Goal: Information Seeking & Learning: Learn about a topic

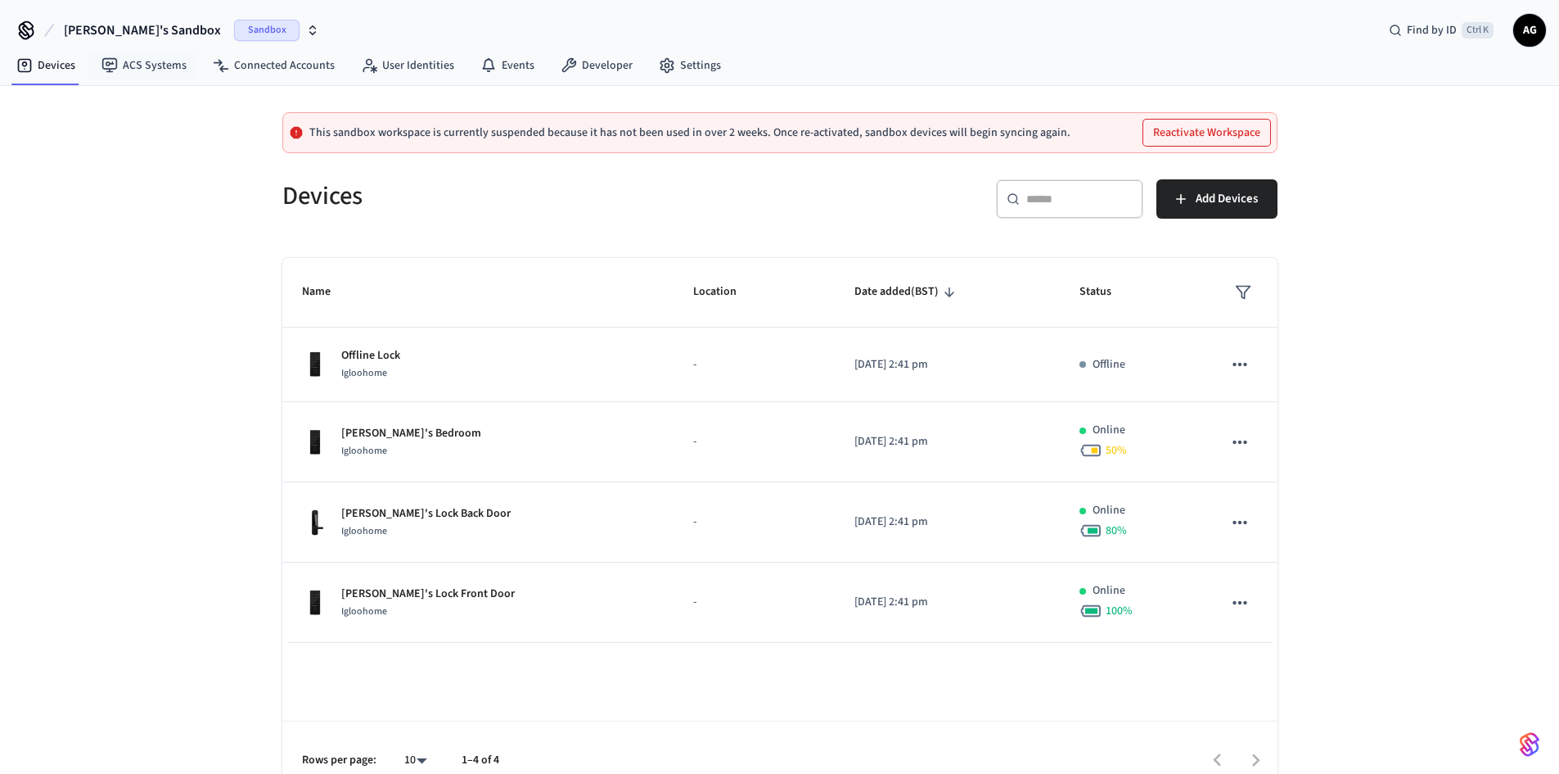
click at [123, 29] on span "Alex's Sandbox" at bounding box center [142, 30] width 157 height 20
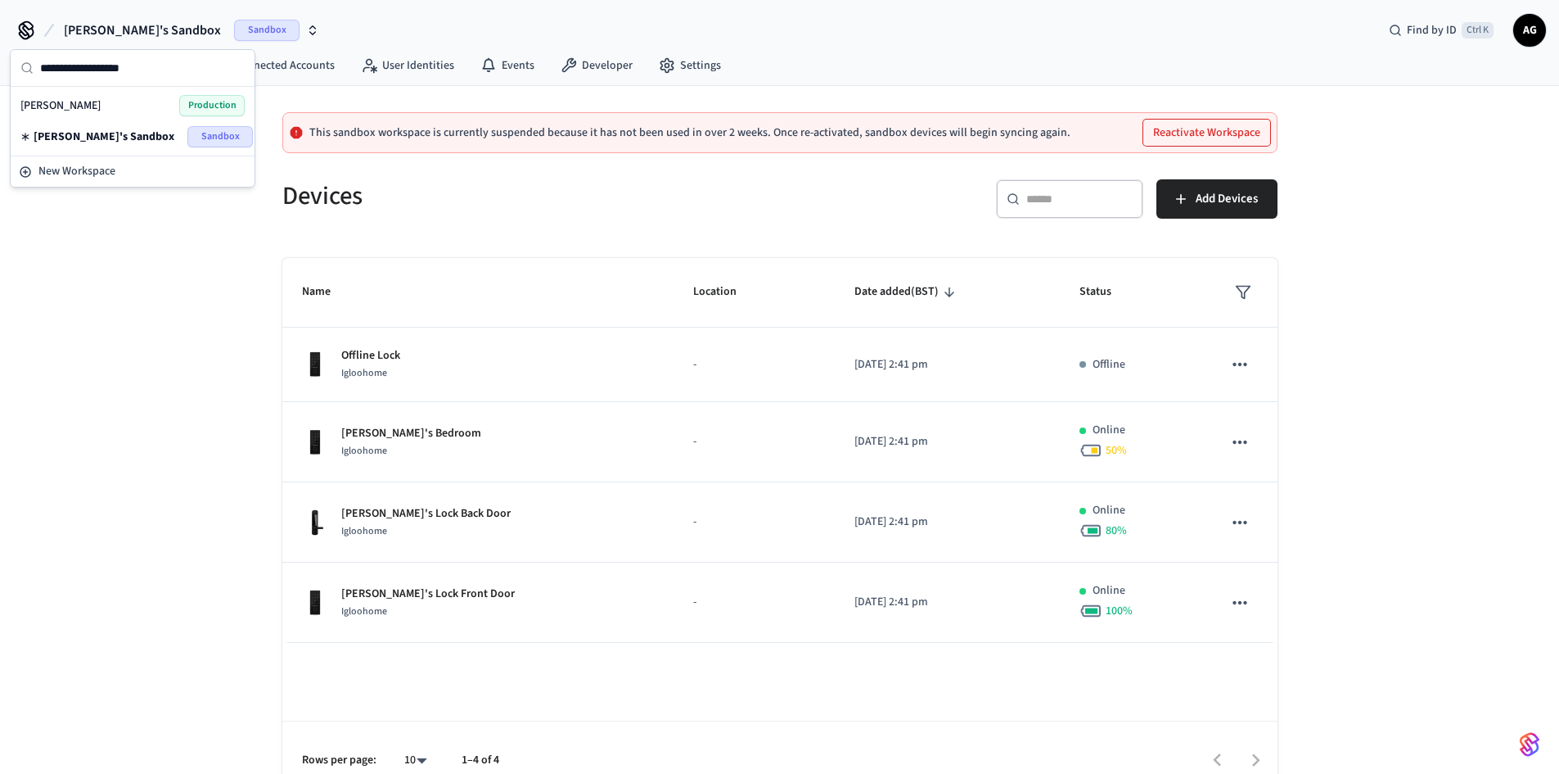
click at [87, 98] on div "alex Production" at bounding box center [132, 105] width 224 height 21
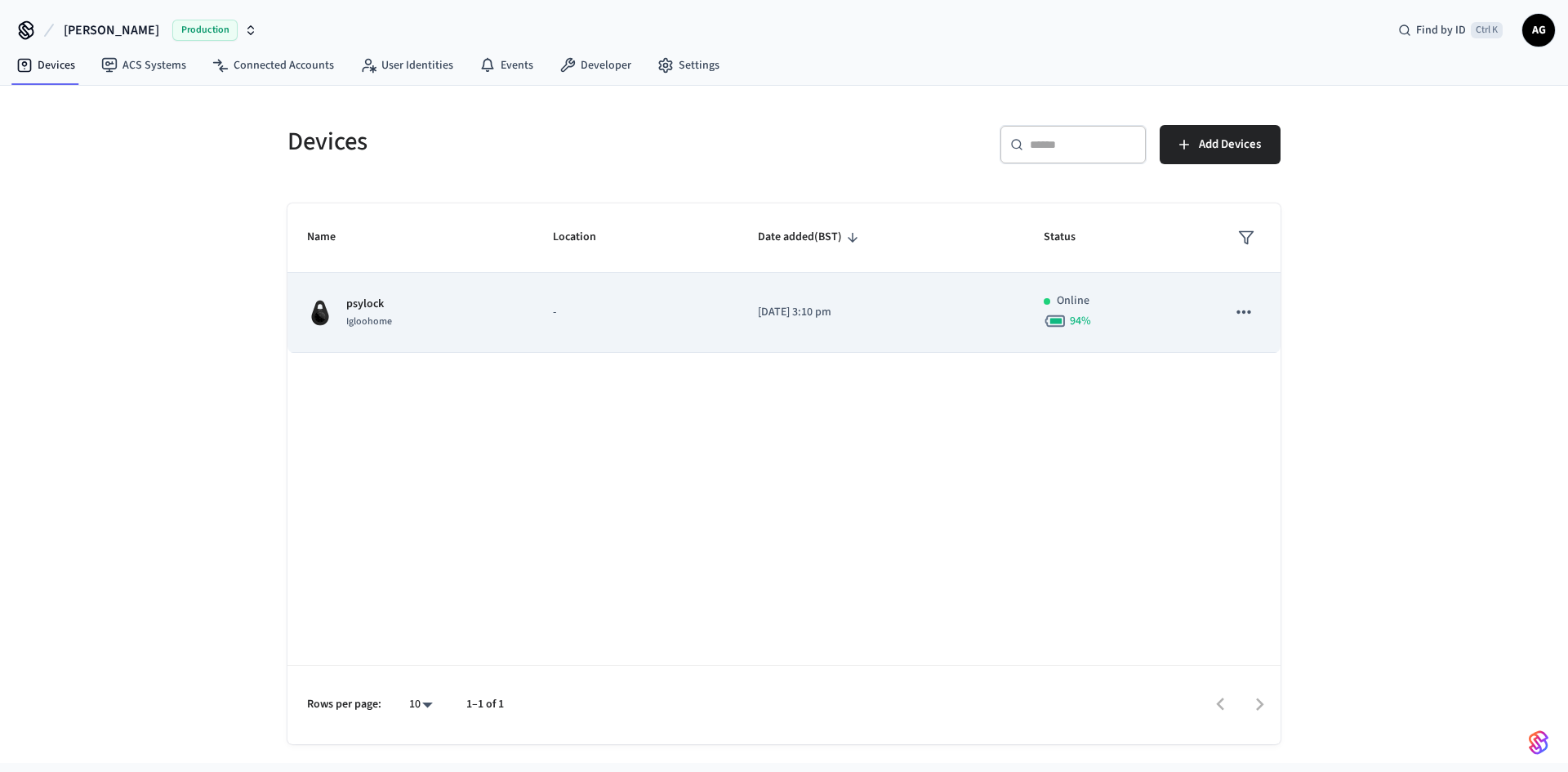
click at [507, 304] on div "psylock Igloohome" at bounding box center [410, 312] width 206 height 34
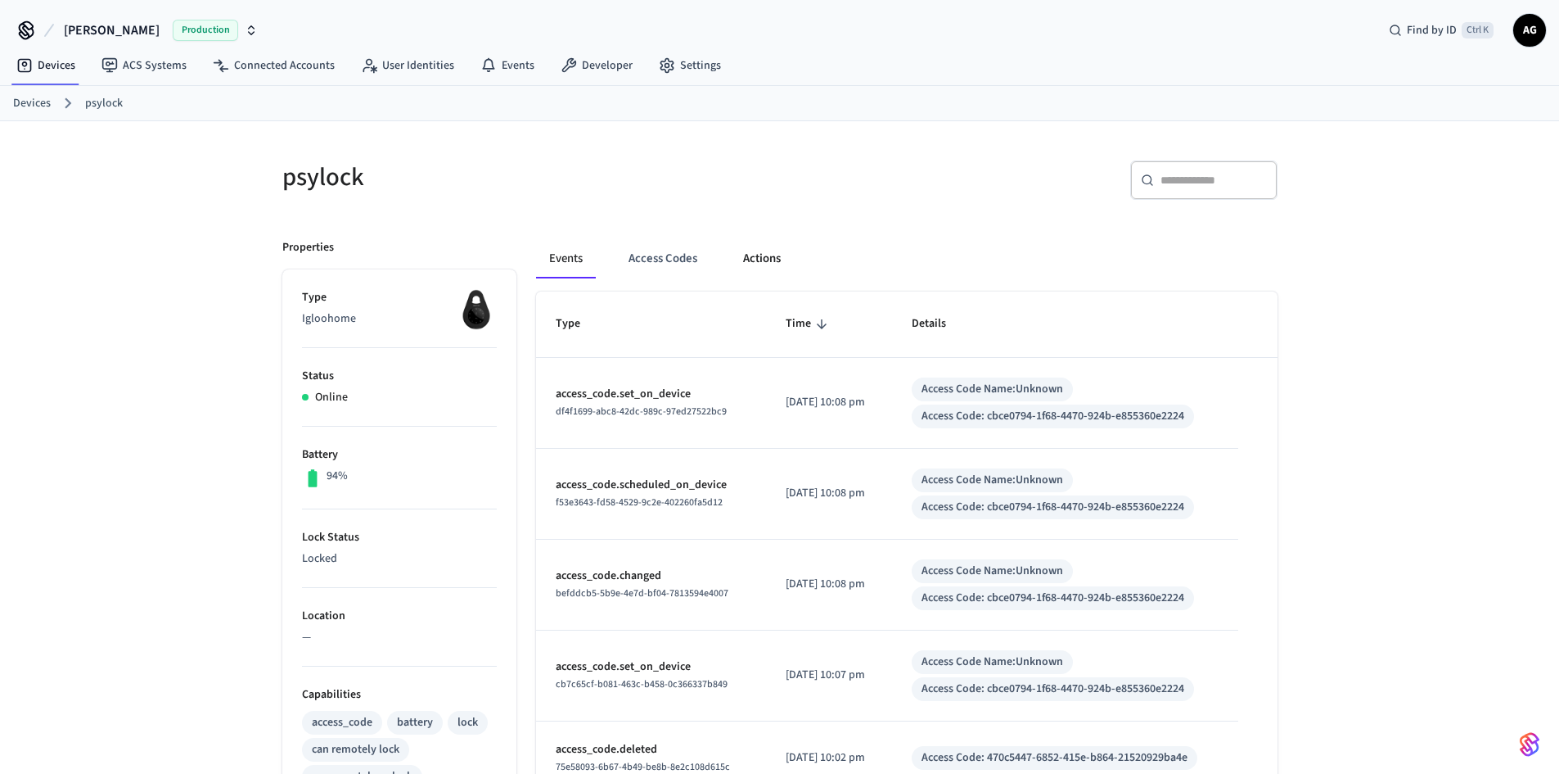
click at [762, 260] on button "Actions" at bounding box center [762, 258] width 64 height 39
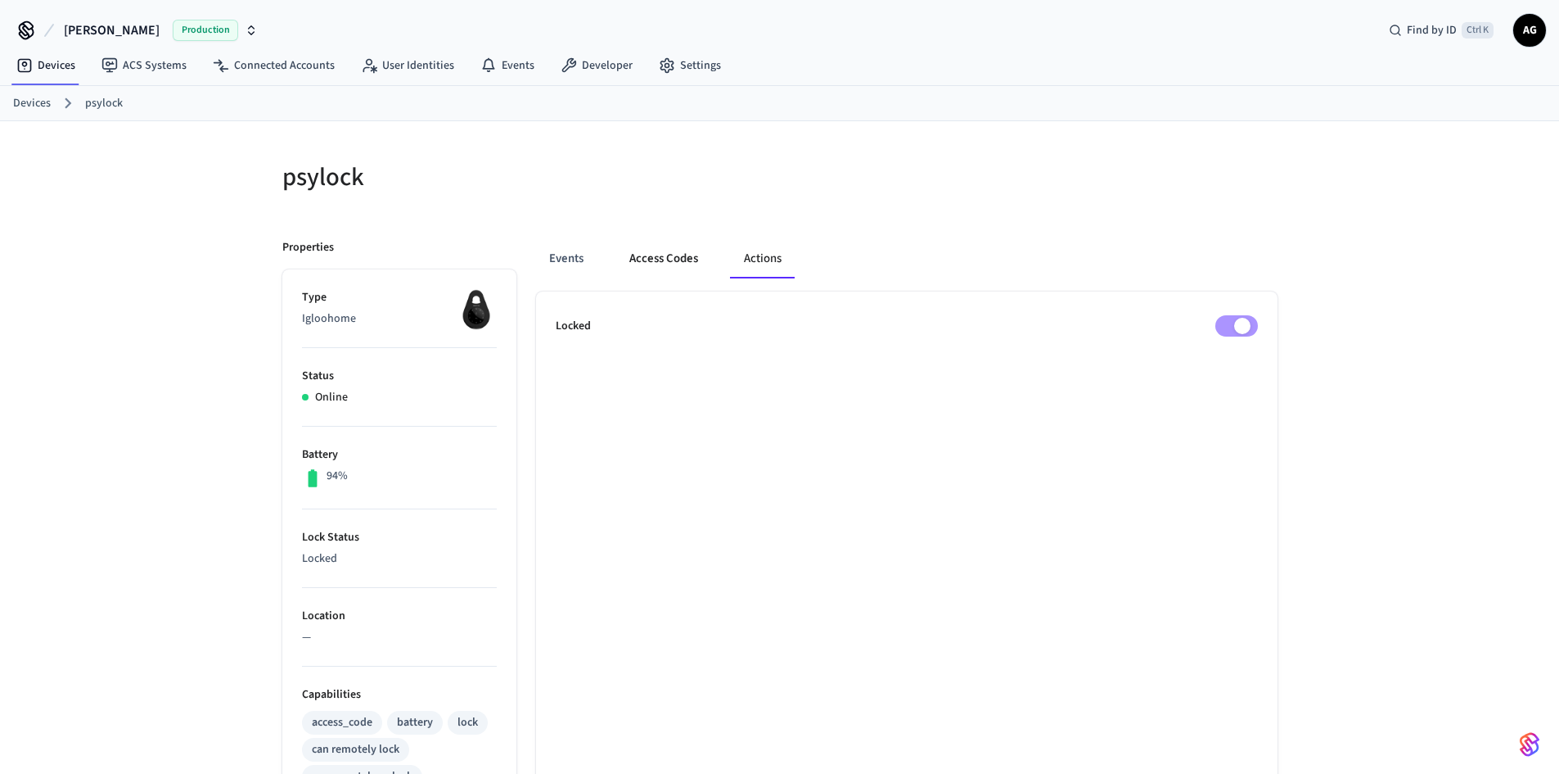
click at [670, 268] on button "Access Codes" at bounding box center [663, 258] width 95 height 39
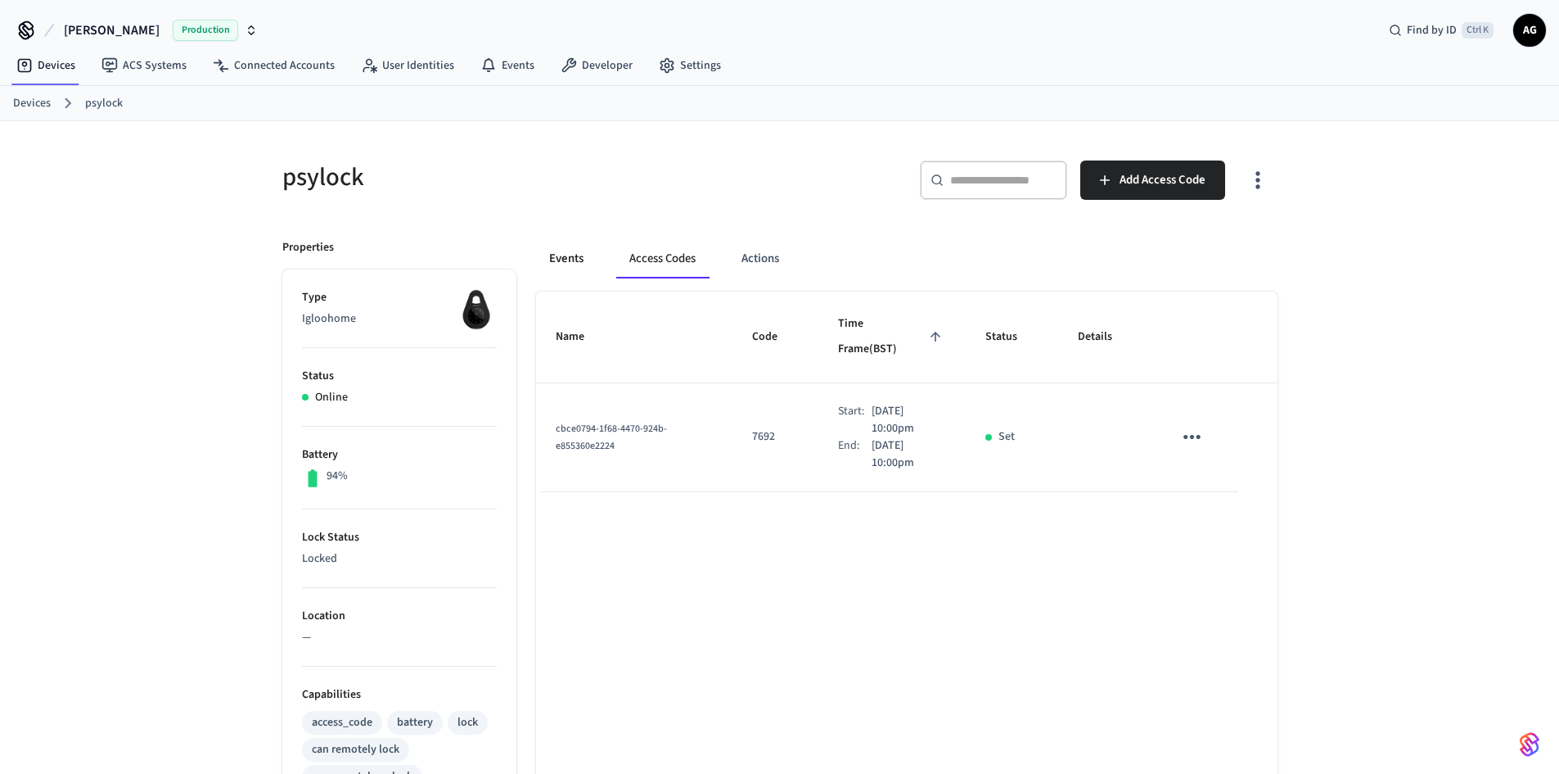
click at [562, 267] on button "Events" at bounding box center [566, 258] width 61 height 39
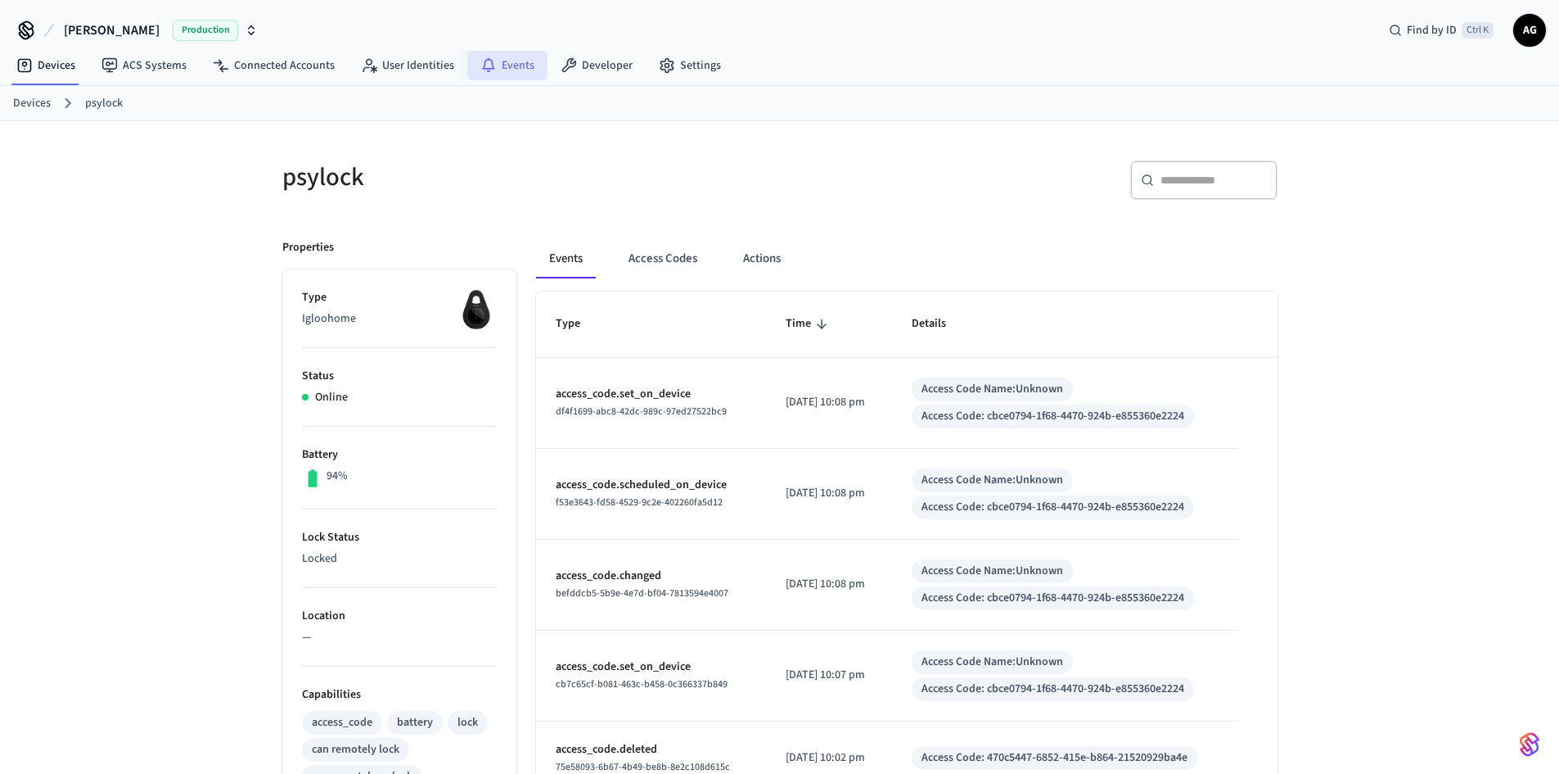
click at [510, 77] on link "Events" at bounding box center [507, 65] width 80 height 29
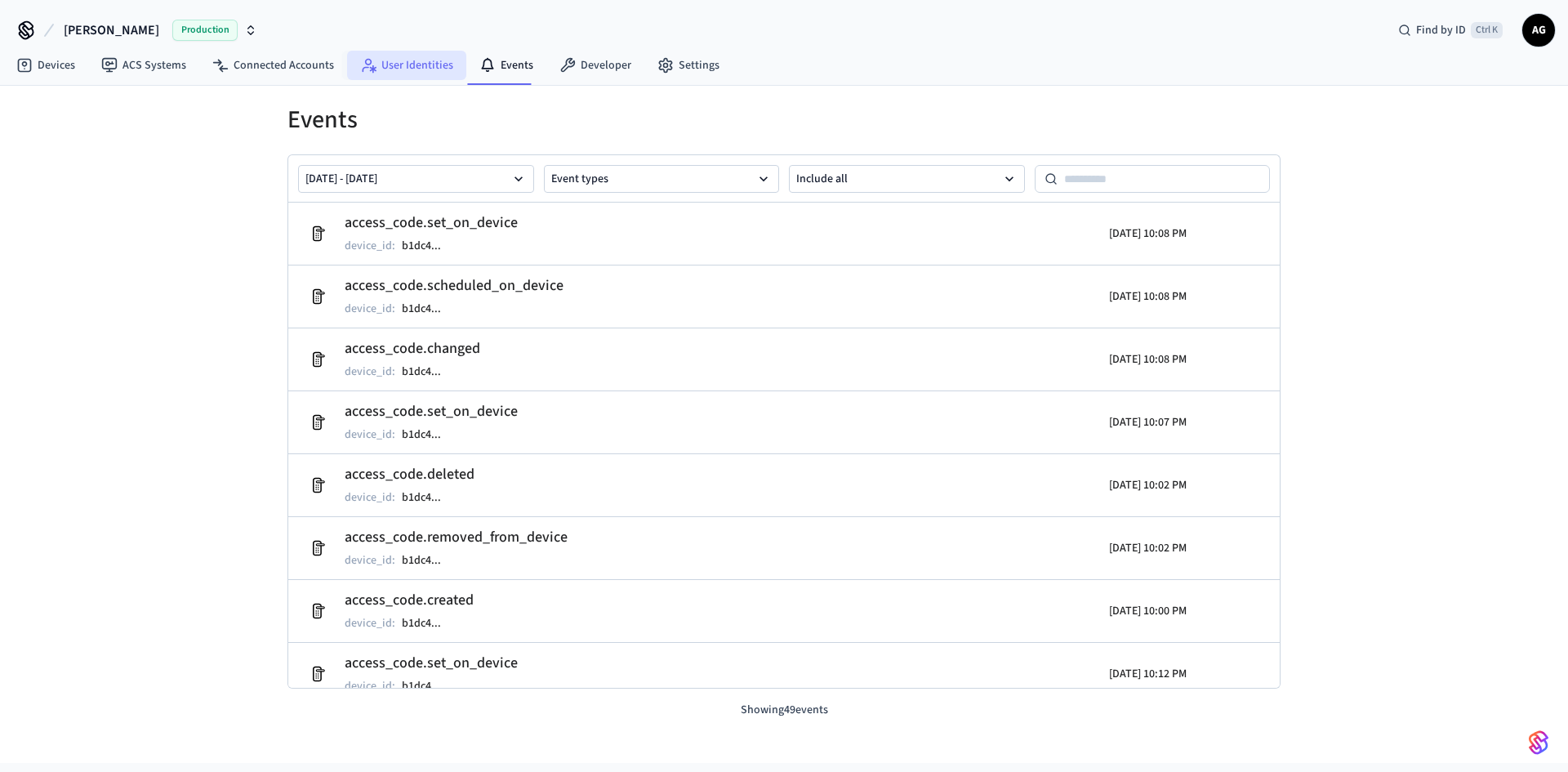
click at [368, 63] on icon at bounding box center [368, 65] width 16 height 16
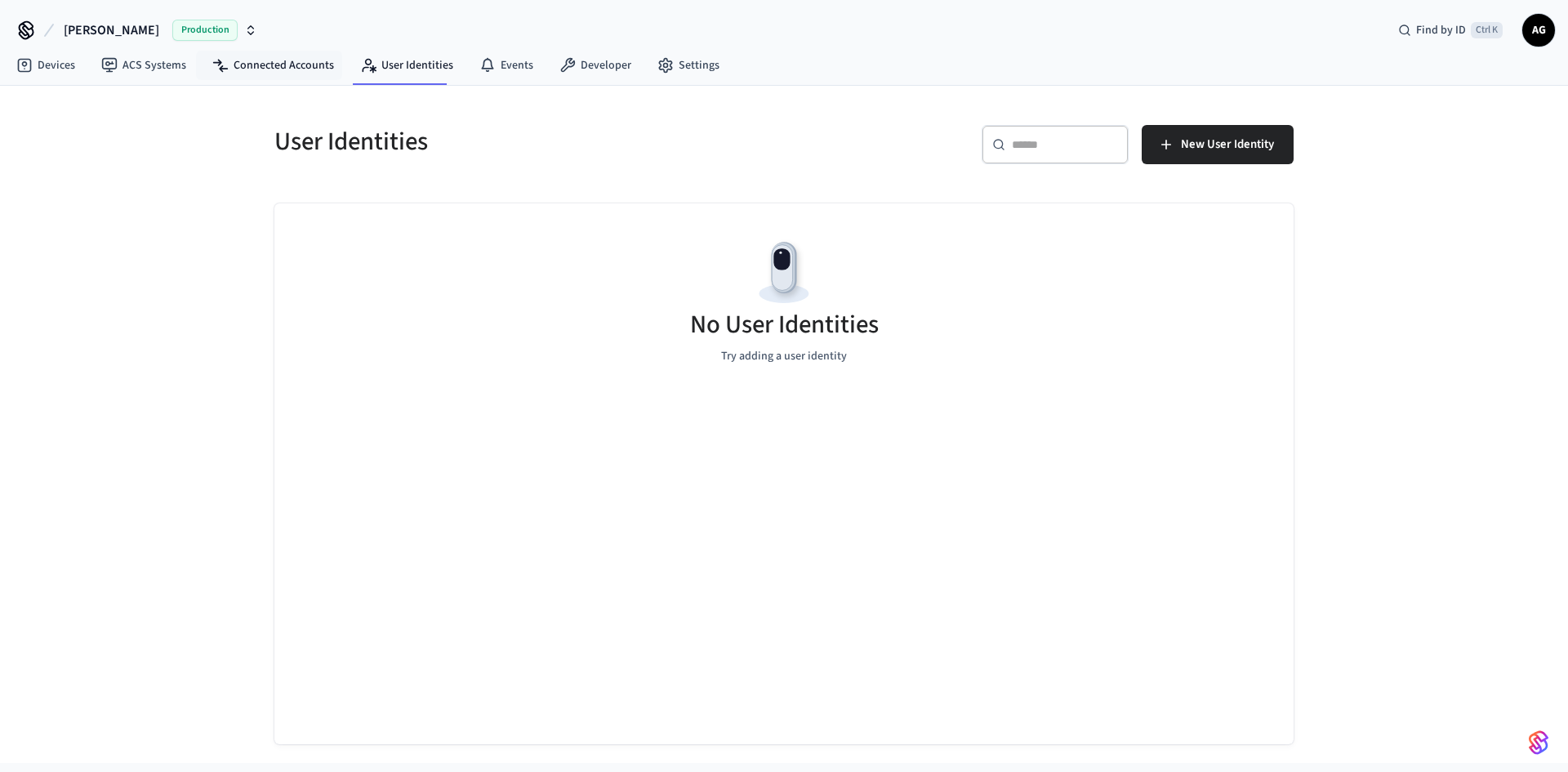
click at [283, 81] on nav "Devices ACS Systems Connected Accounts User Identities Events Developer Settings" at bounding box center [367, 66] width 729 height 38
click at [138, 68] on link "ACS Systems" at bounding box center [143, 65] width 111 height 29
click at [33, 79] on link "Devices" at bounding box center [45, 65] width 85 height 29
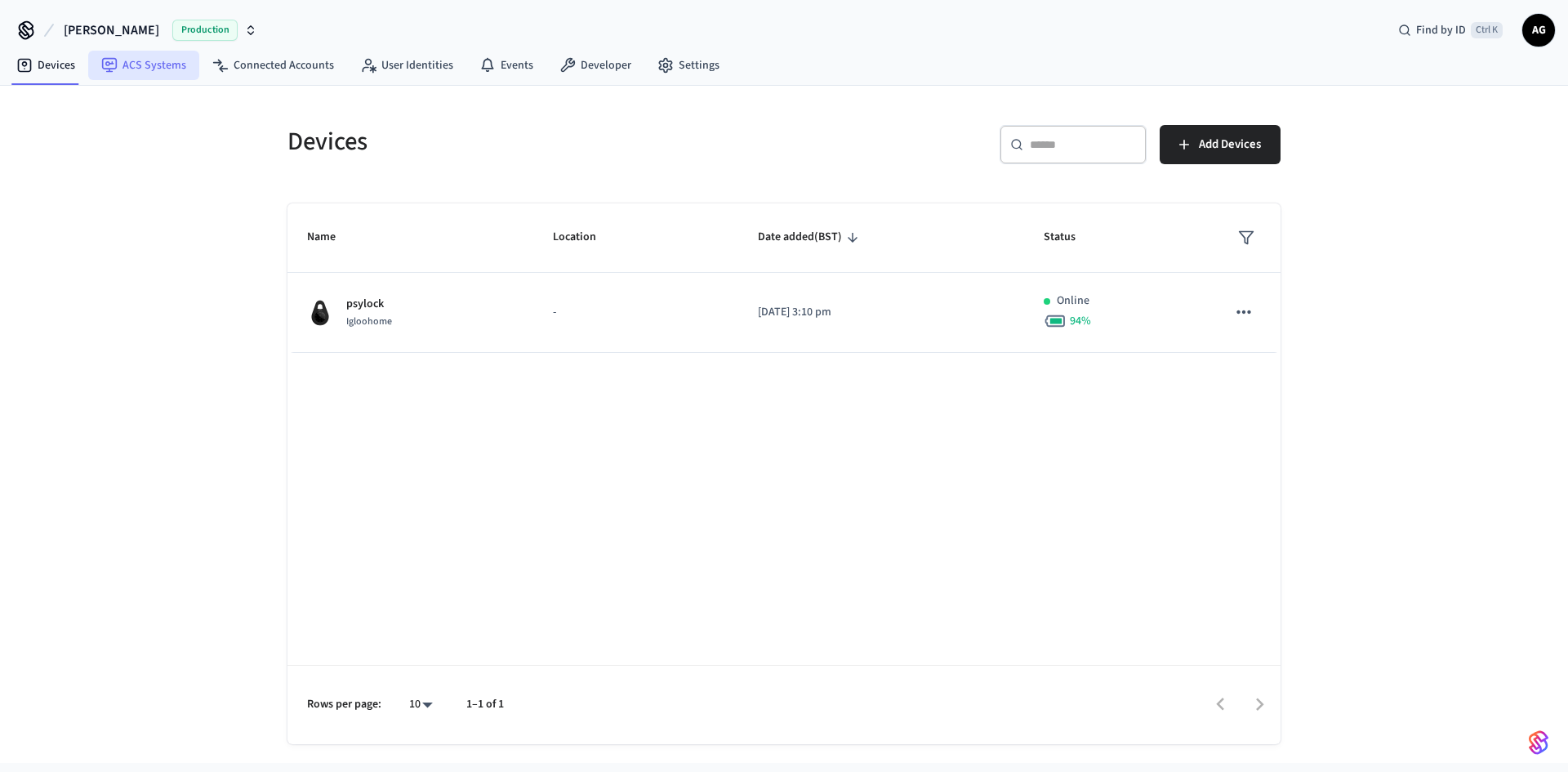
click at [138, 76] on link "ACS Systems" at bounding box center [143, 65] width 111 height 29
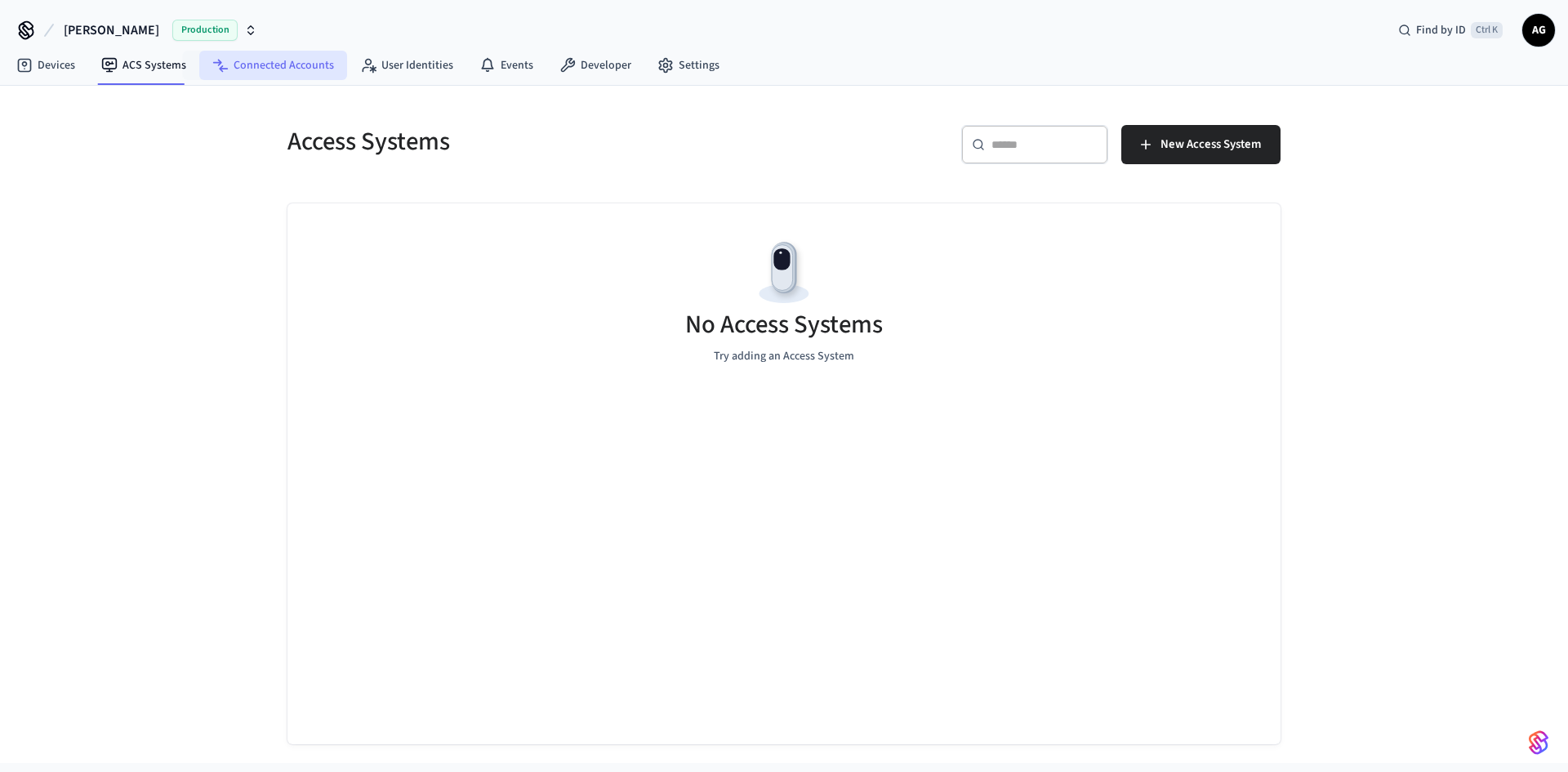
click at [293, 52] on link "Connected Accounts" at bounding box center [273, 65] width 148 height 29
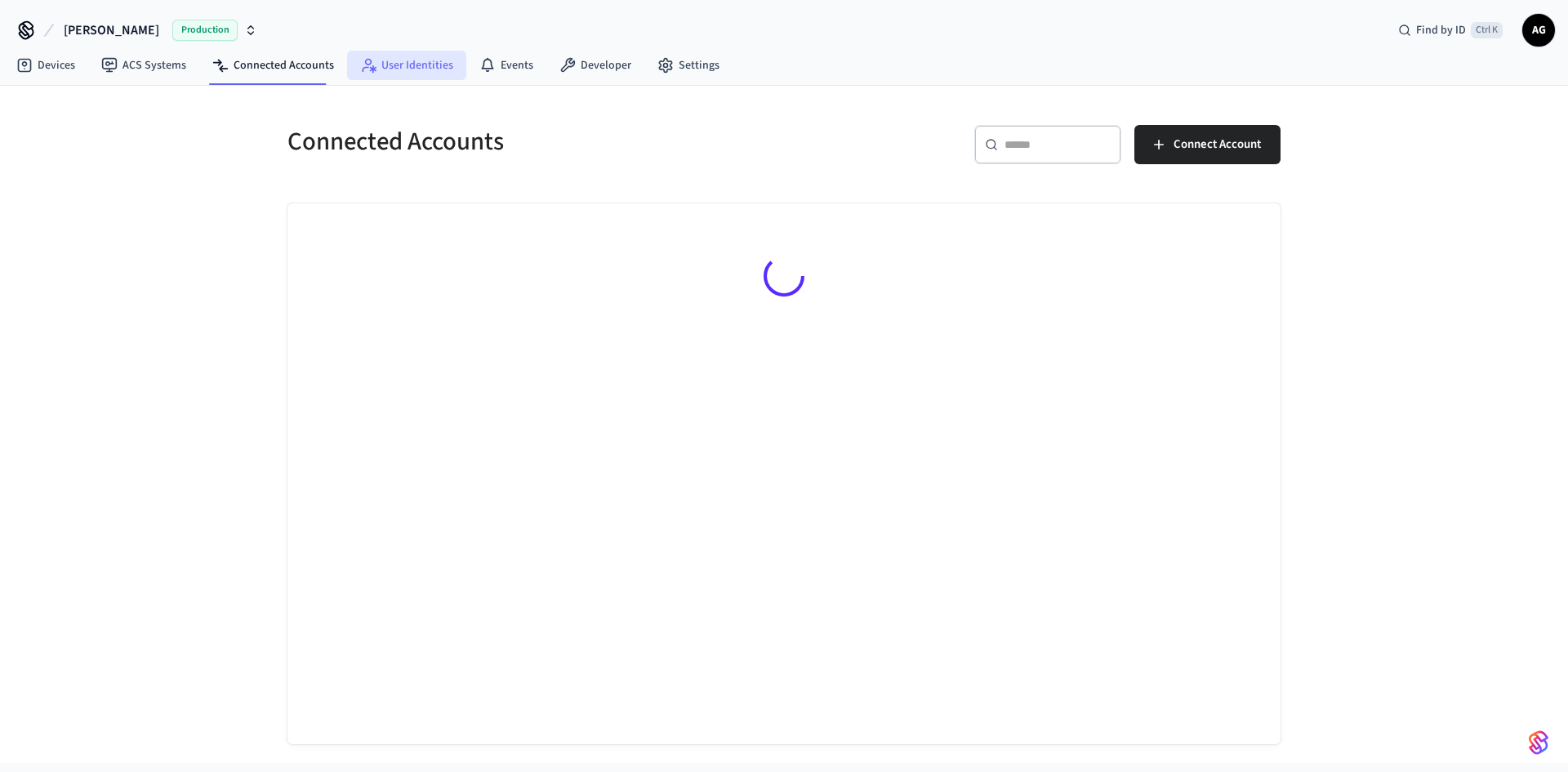
click at [408, 53] on link "User Identities" at bounding box center [407, 65] width 120 height 29
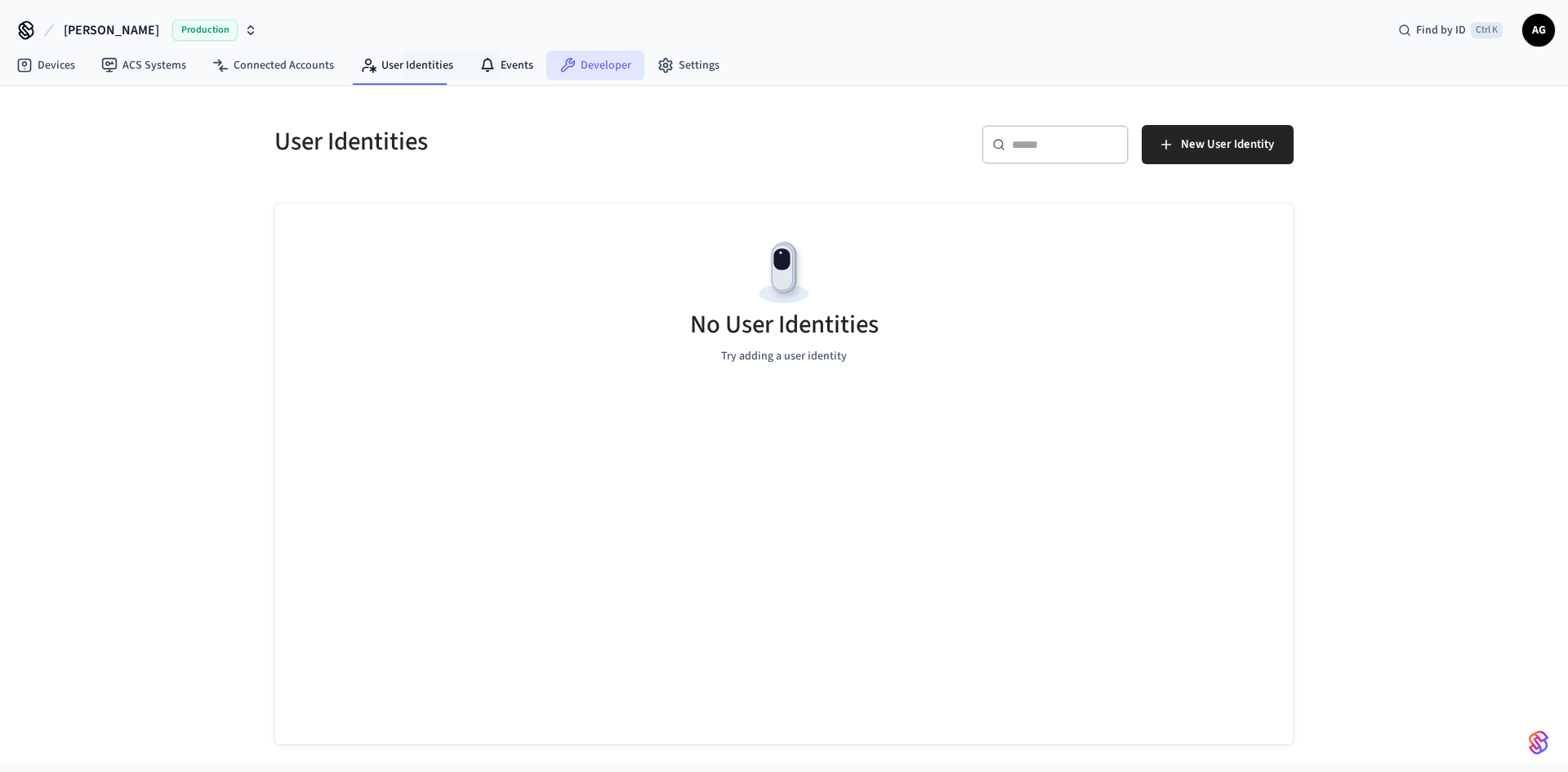
click at [547, 64] on link "Developer" at bounding box center [595, 65] width 98 height 29
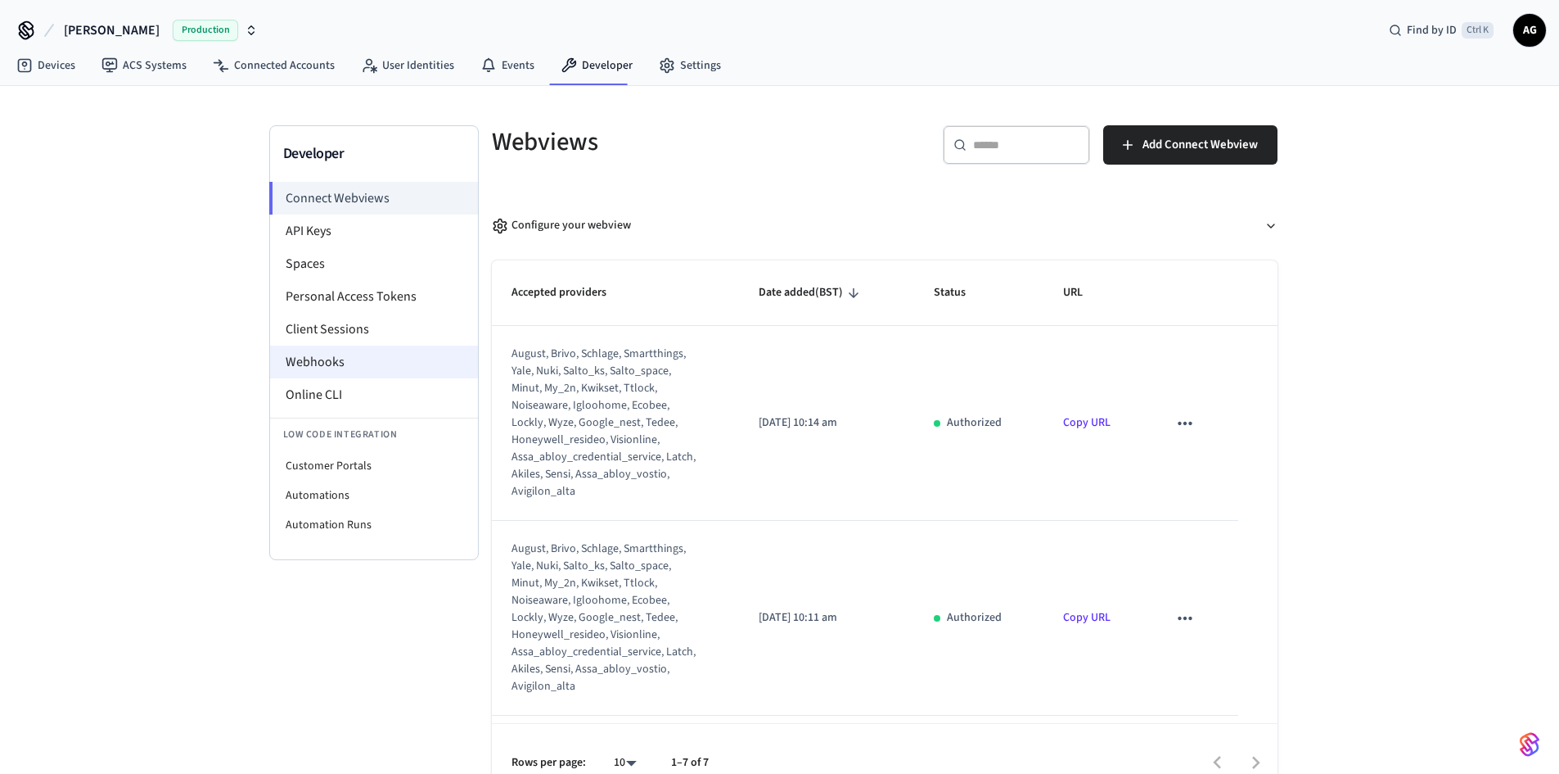
click at [339, 361] on li "Webhooks" at bounding box center [374, 361] width 208 height 33
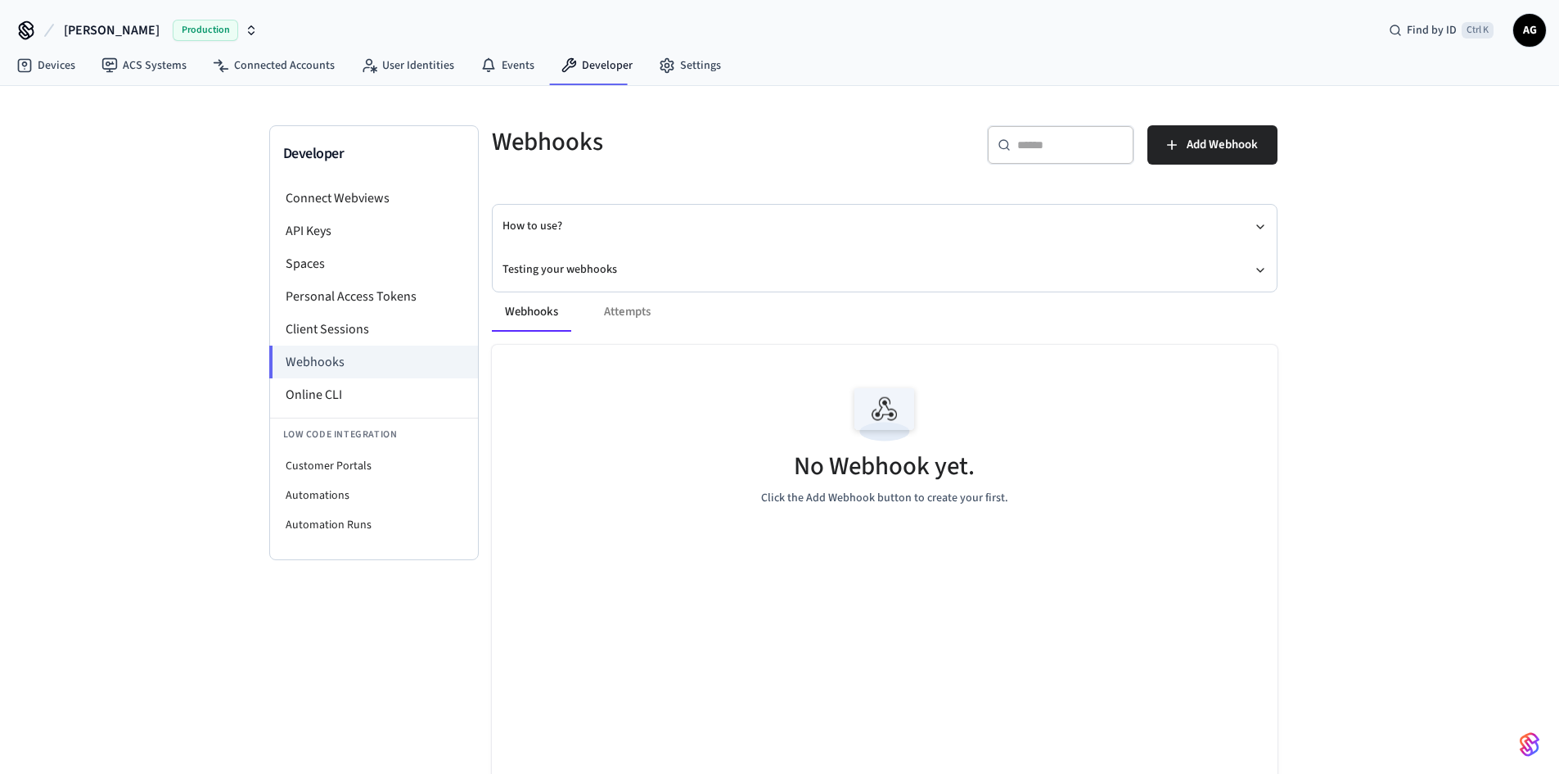
click at [629, 317] on div "Webhooks Attempts" at bounding box center [885, 311] width 786 height 39
click at [629, 307] on div "Webhooks Attempts" at bounding box center [885, 311] width 786 height 39
click at [622, 323] on div "Webhooks Attempts" at bounding box center [885, 311] width 786 height 39
click at [635, 304] on div "Webhooks Attempts" at bounding box center [885, 311] width 786 height 39
click at [555, 211] on button "How to use?" at bounding box center [885, 226] width 765 height 43
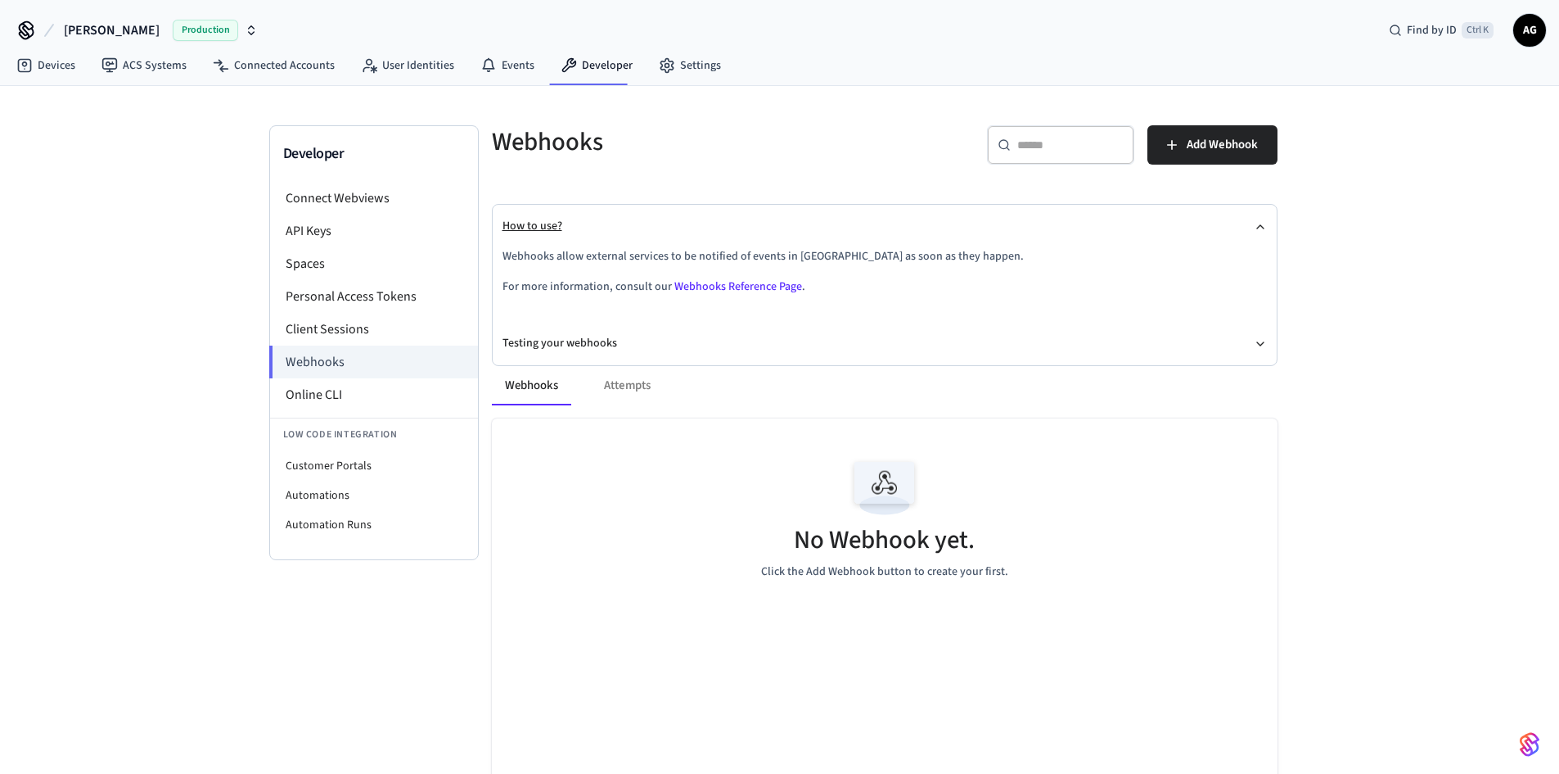
click at [555, 211] on button "How to use?" at bounding box center [885, 226] width 765 height 43
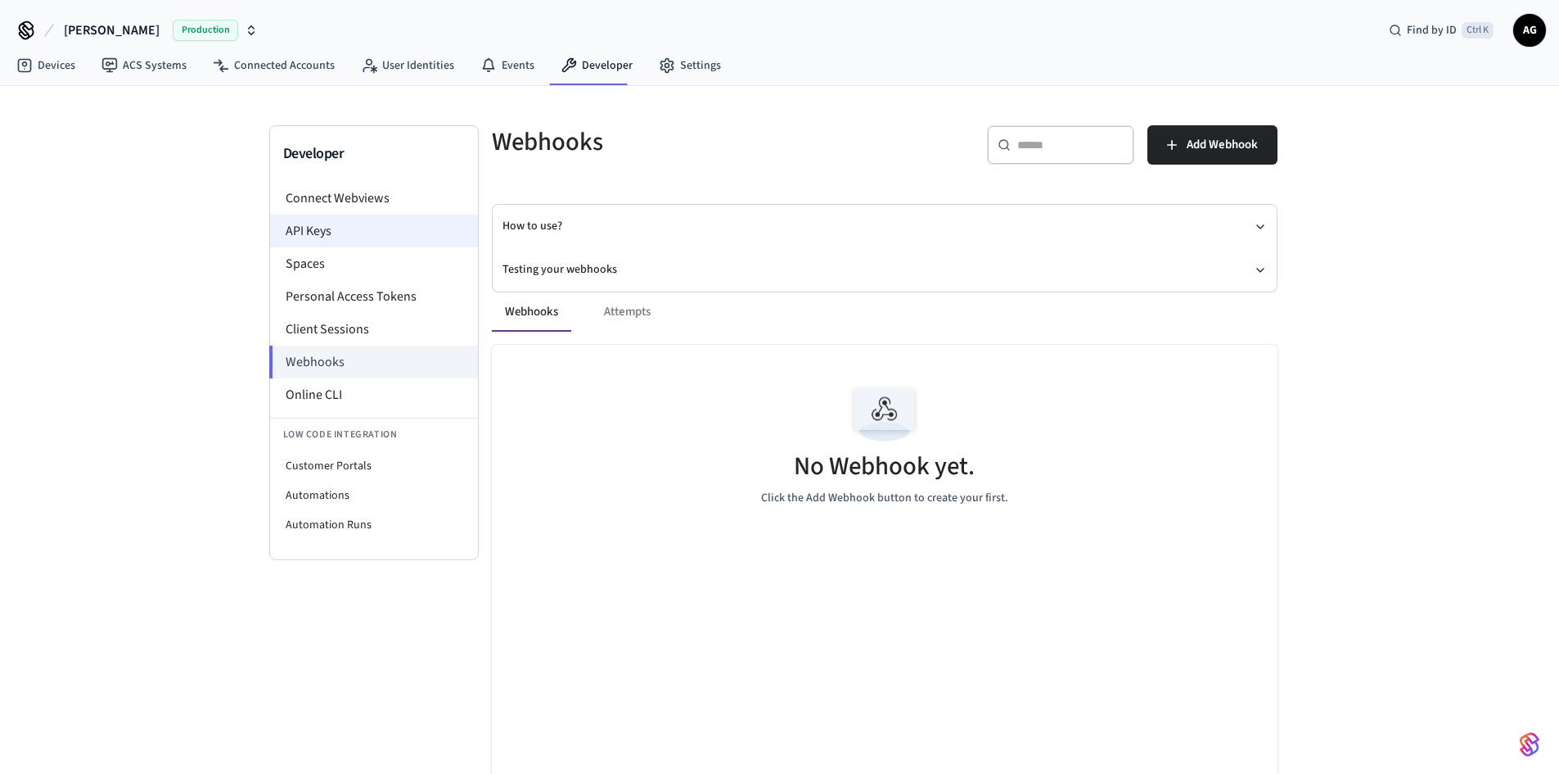
click at [338, 232] on li "API Keys" at bounding box center [374, 230] width 208 height 33
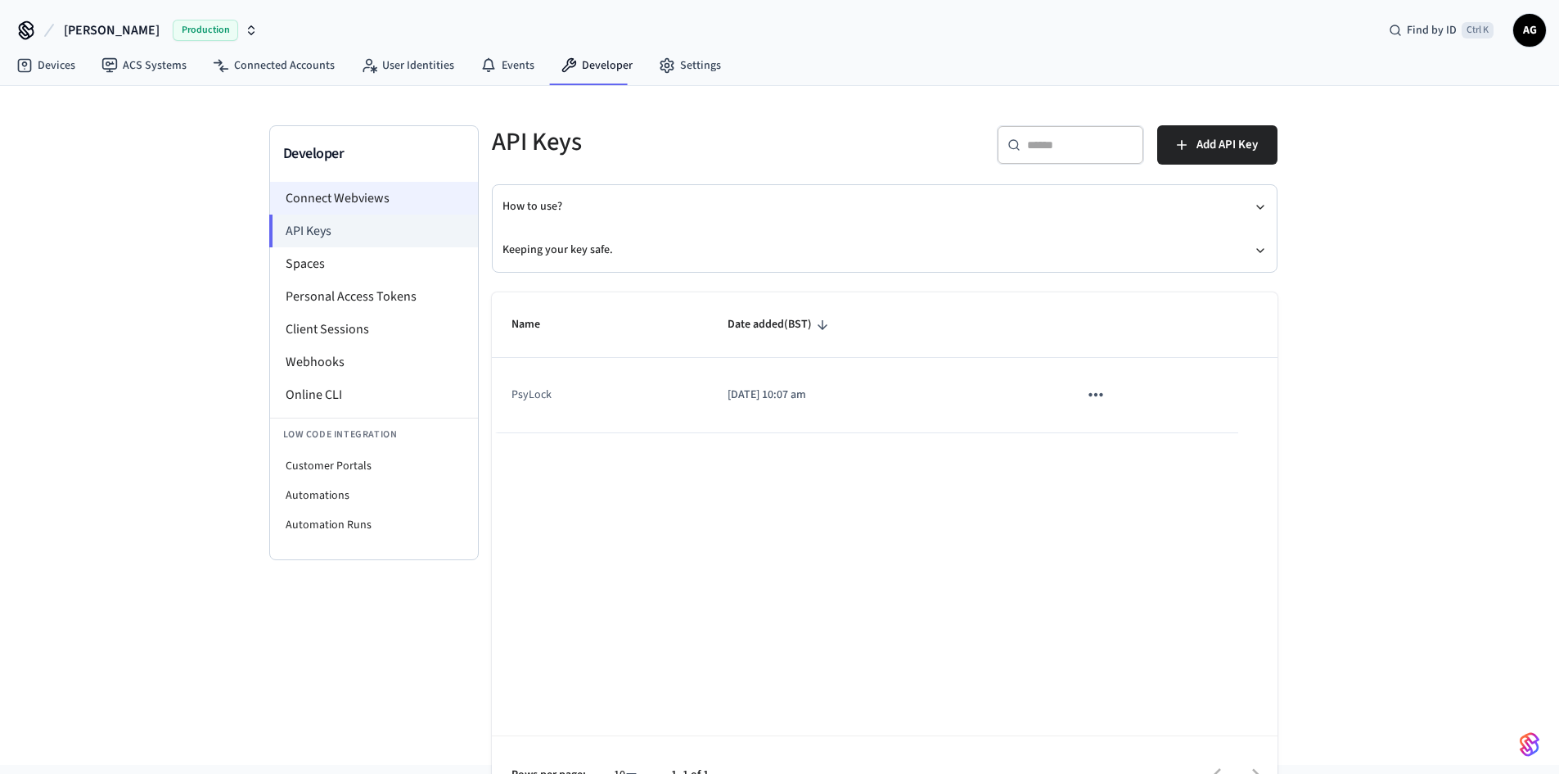
click at [340, 193] on li "Connect Webviews" at bounding box center [374, 198] width 208 height 33
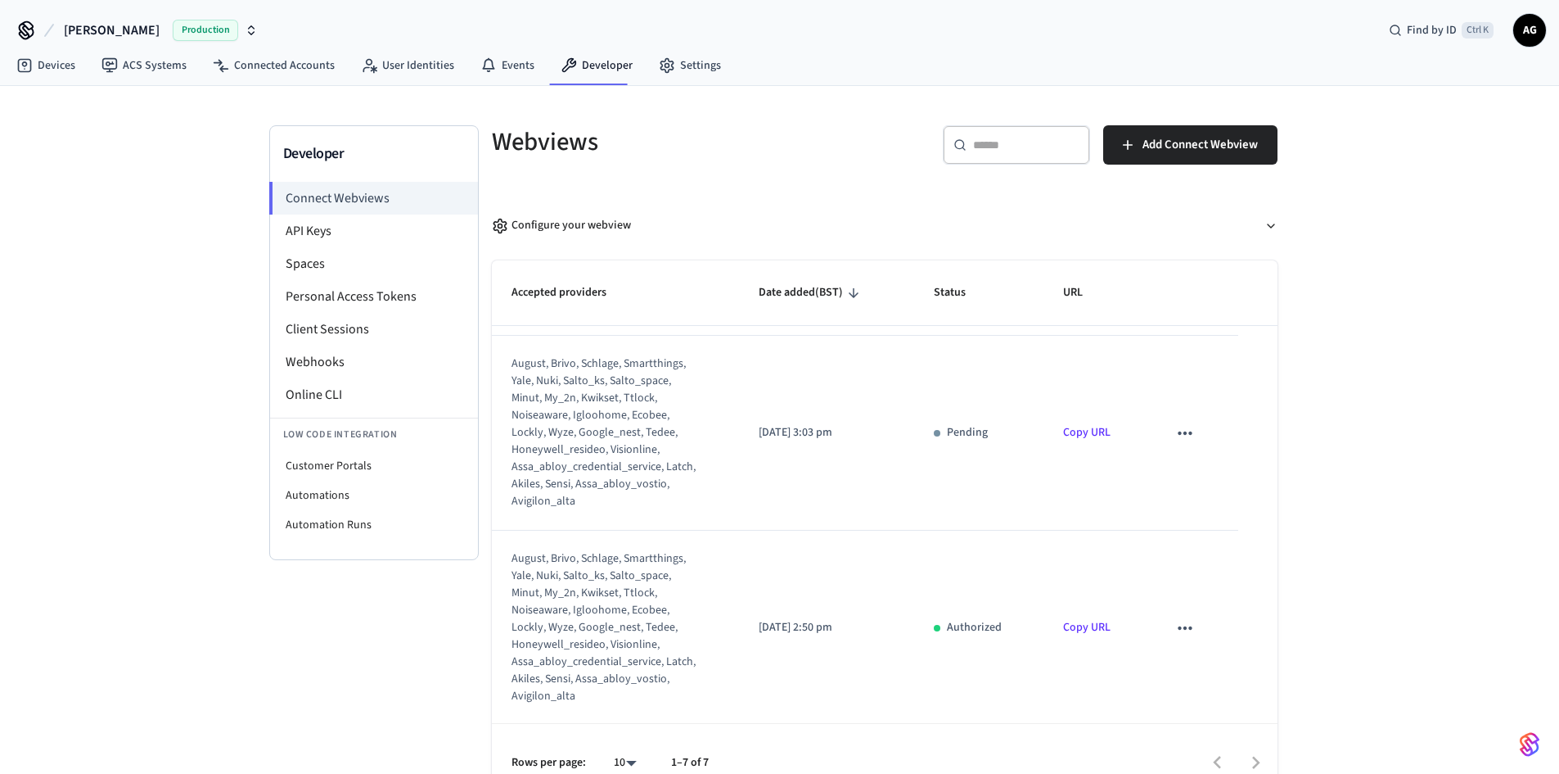
scroll to position [967, 0]
click at [300, 287] on li "Personal Access Tokens" at bounding box center [374, 296] width 208 height 33
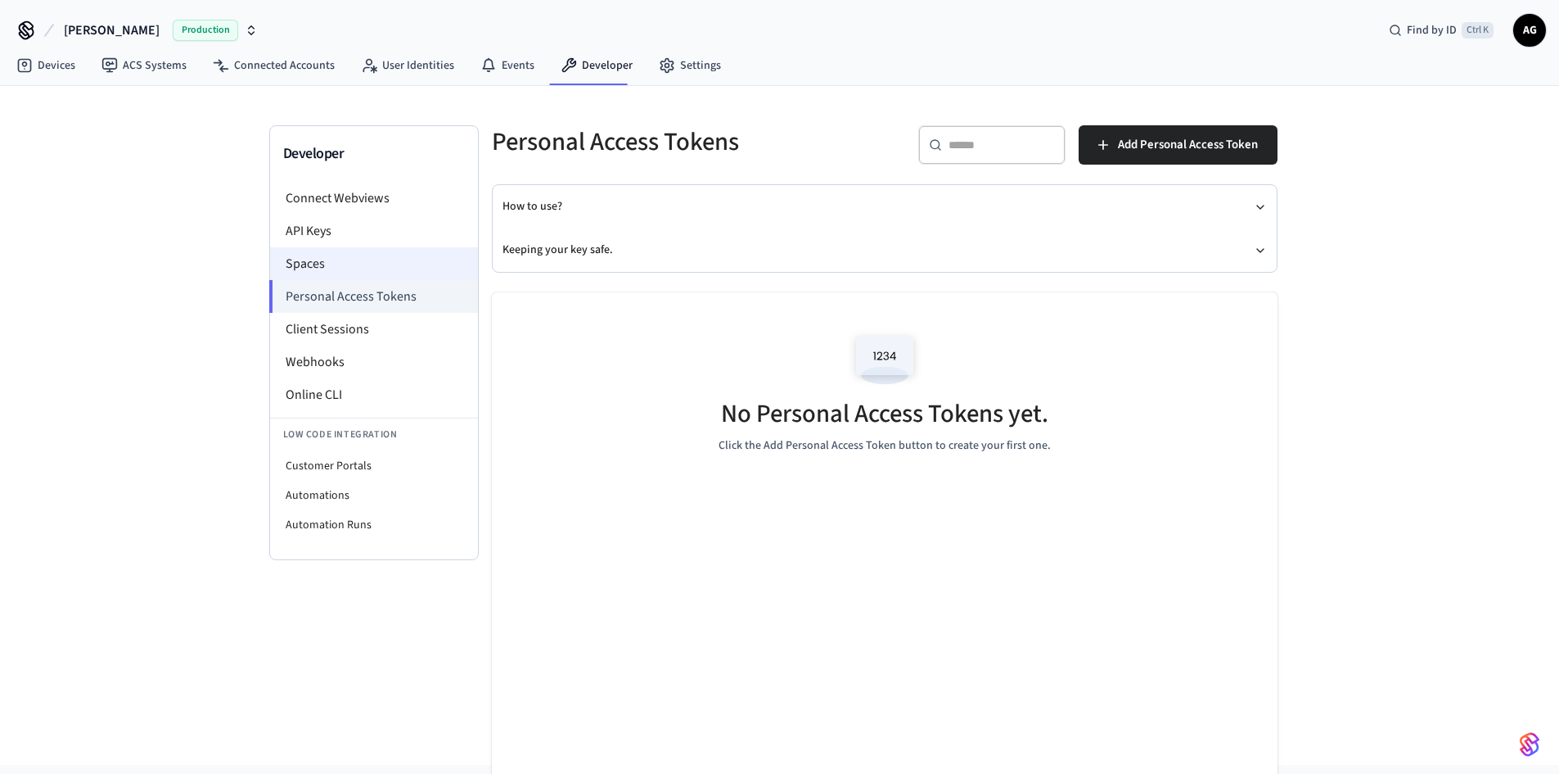
click at [303, 260] on li "Spaces" at bounding box center [374, 263] width 208 height 33
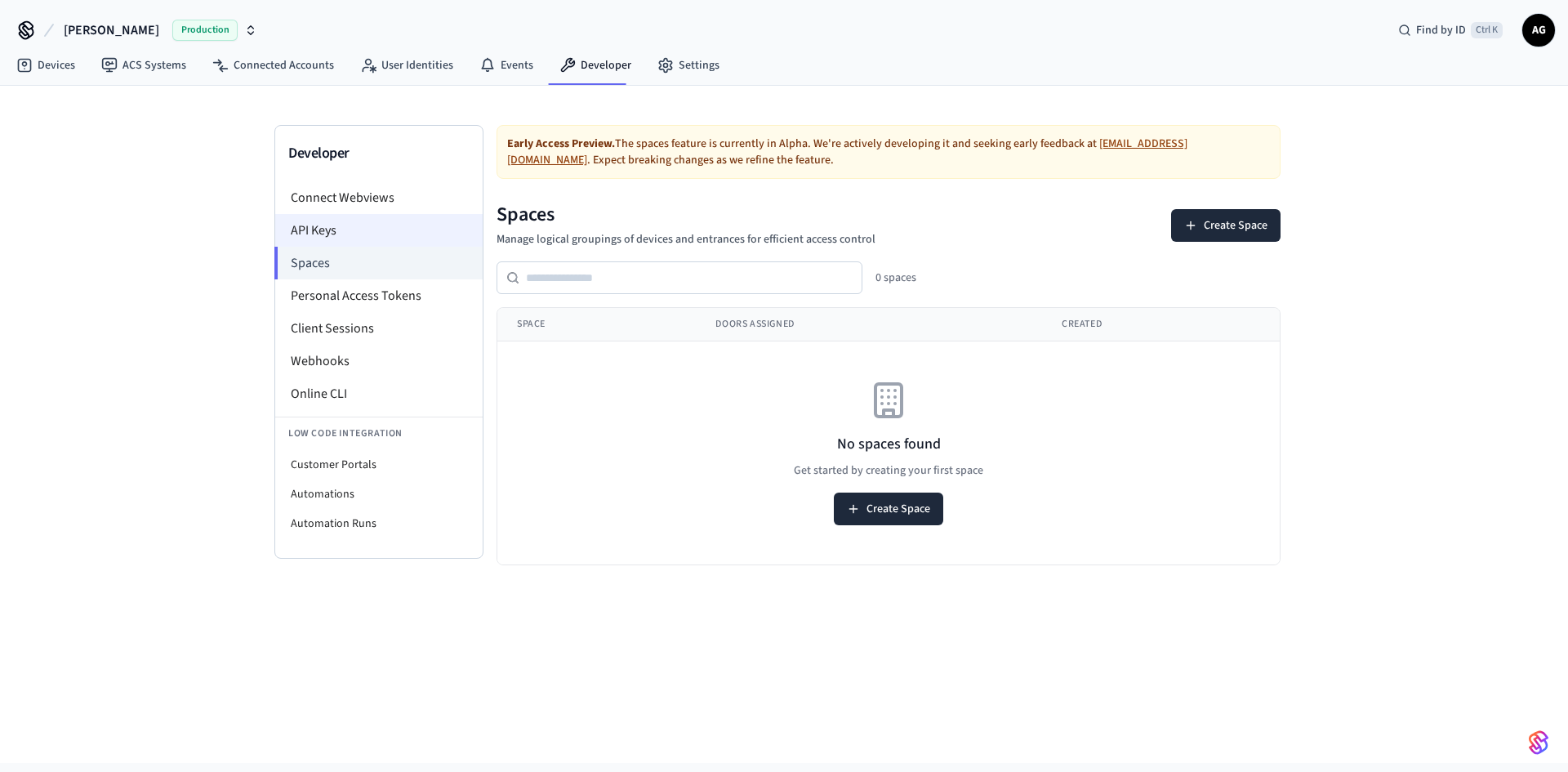
click at [308, 227] on li "API Keys" at bounding box center [379, 229] width 207 height 33
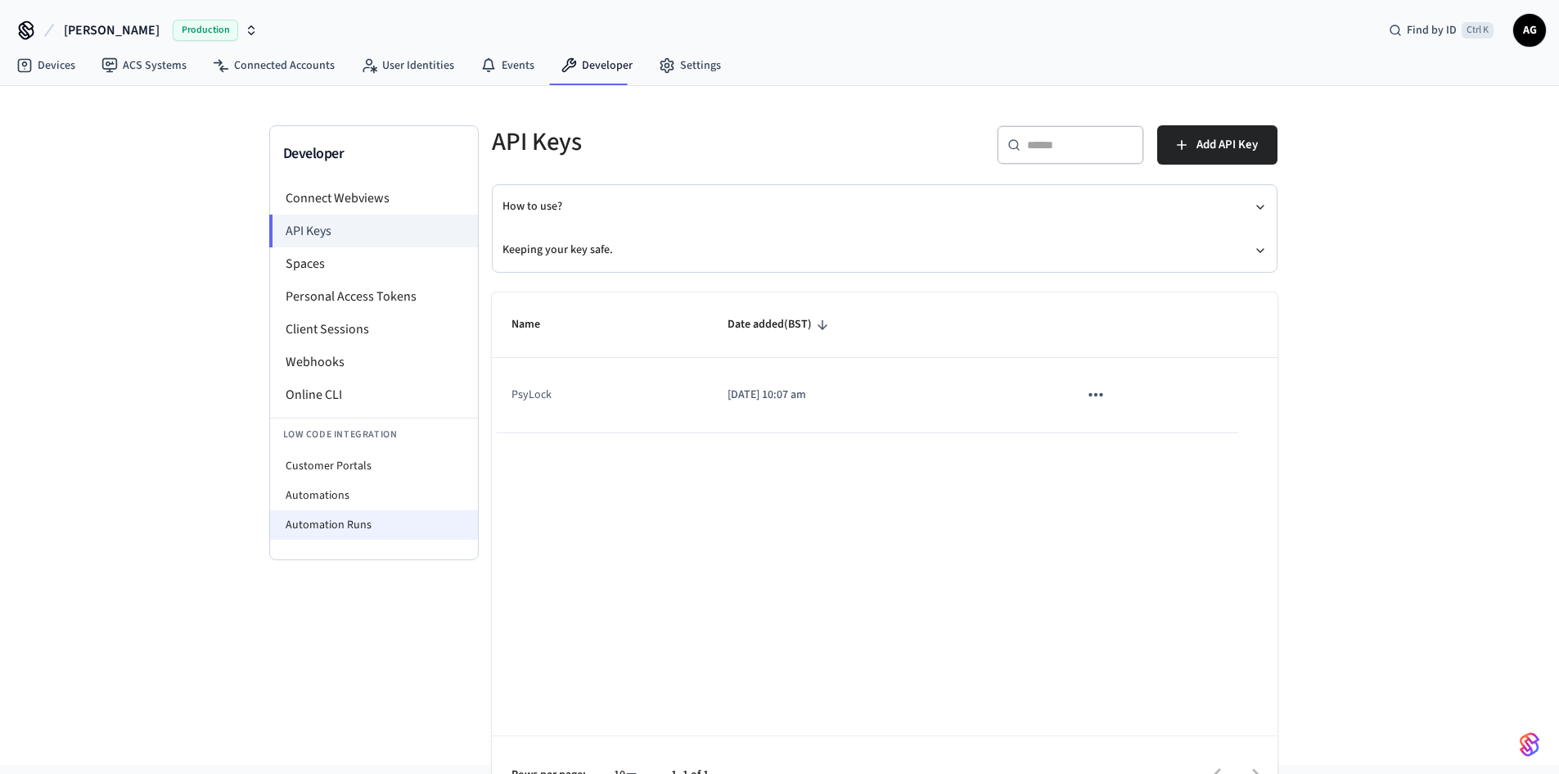
click at [316, 526] on li "Automation Runs" at bounding box center [374, 524] width 208 height 29
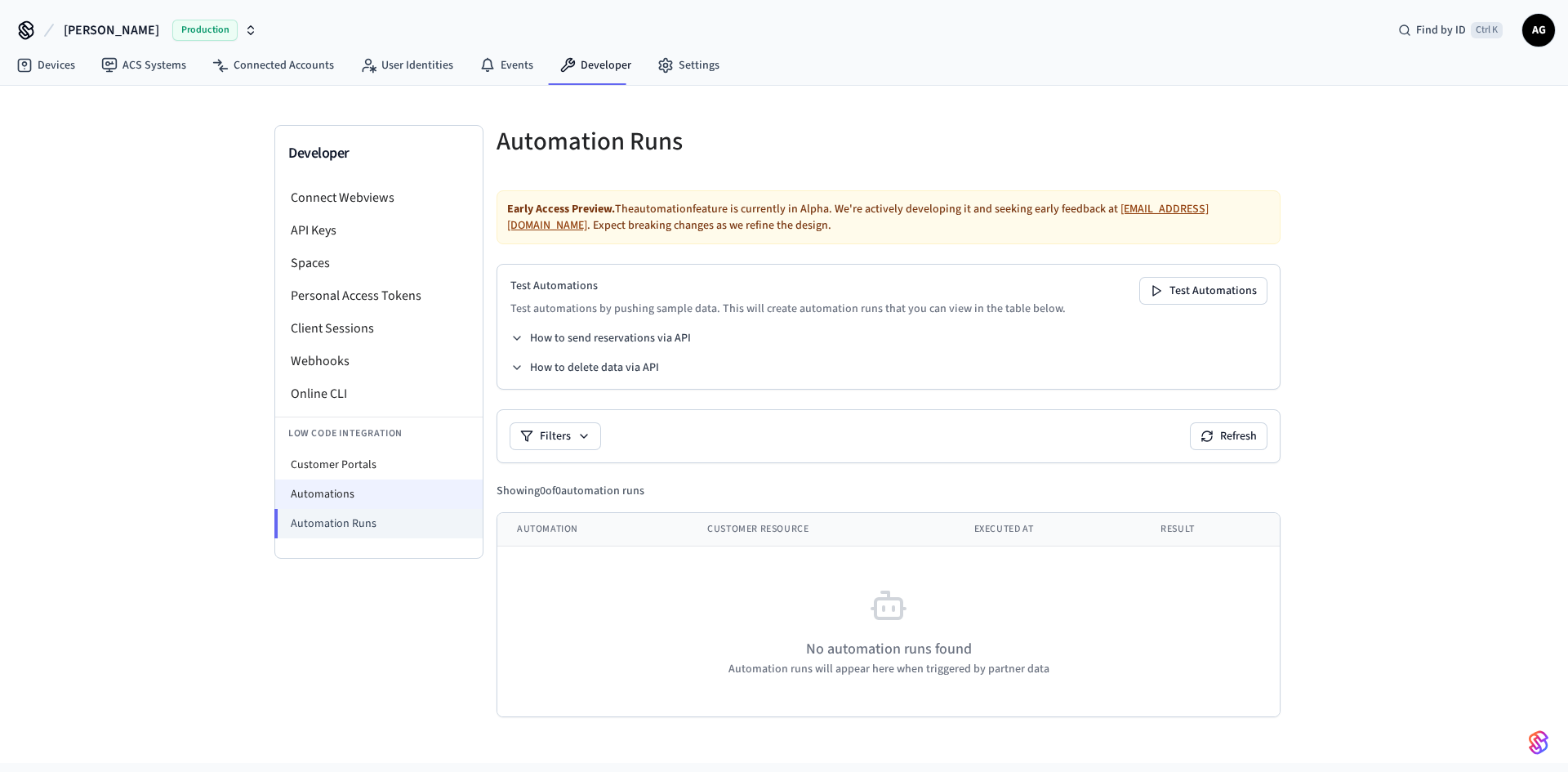
click at [314, 485] on li "Automations" at bounding box center [379, 494] width 207 height 29
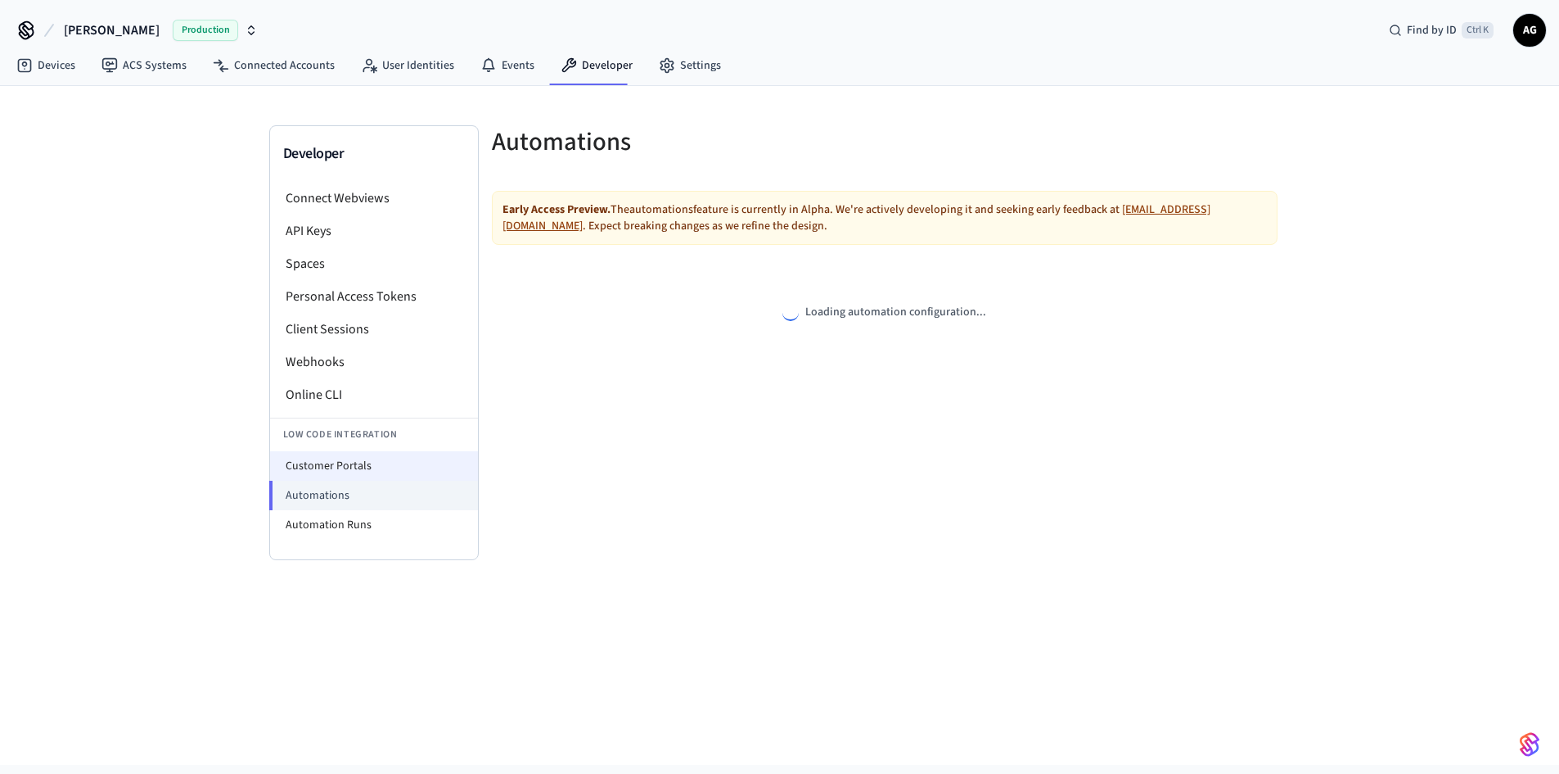
select select "**********"
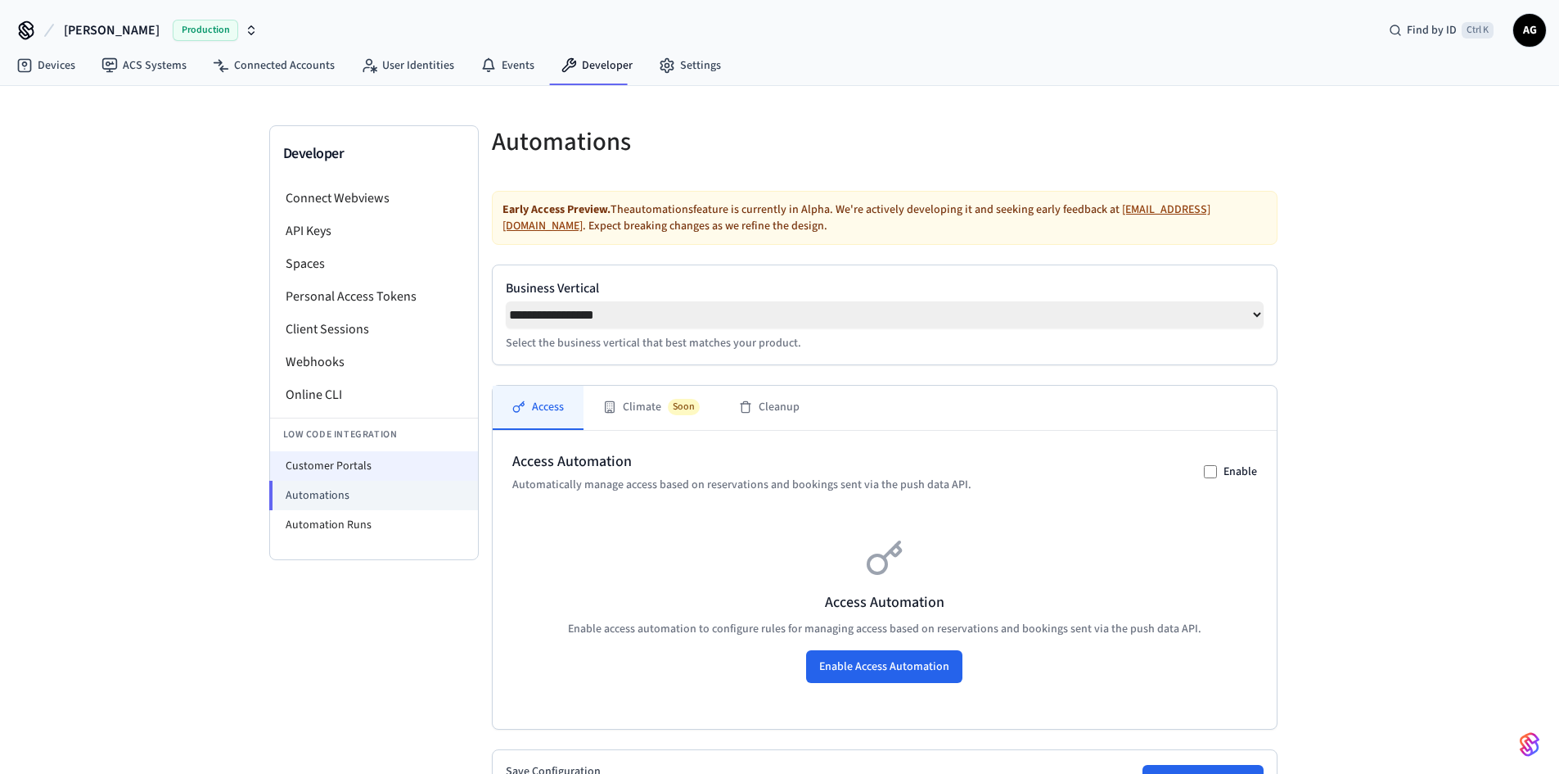
click at [315, 453] on li "Customer Portals" at bounding box center [374, 465] width 208 height 29
select select "**********"
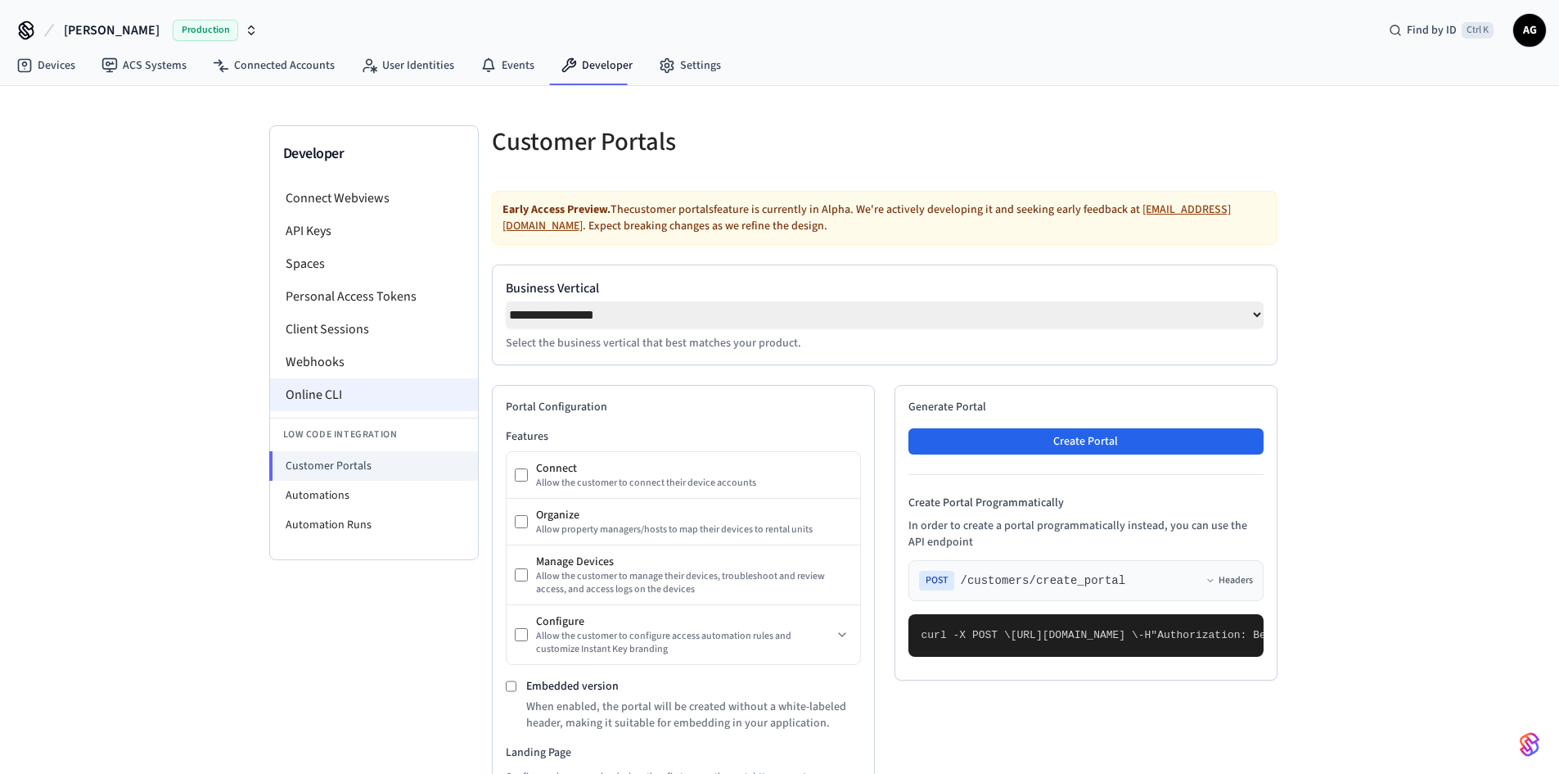
click at [340, 381] on li "Online CLI" at bounding box center [374, 394] width 208 height 33
click at [332, 351] on li "Webhooks" at bounding box center [374, 361] width 208 height 33
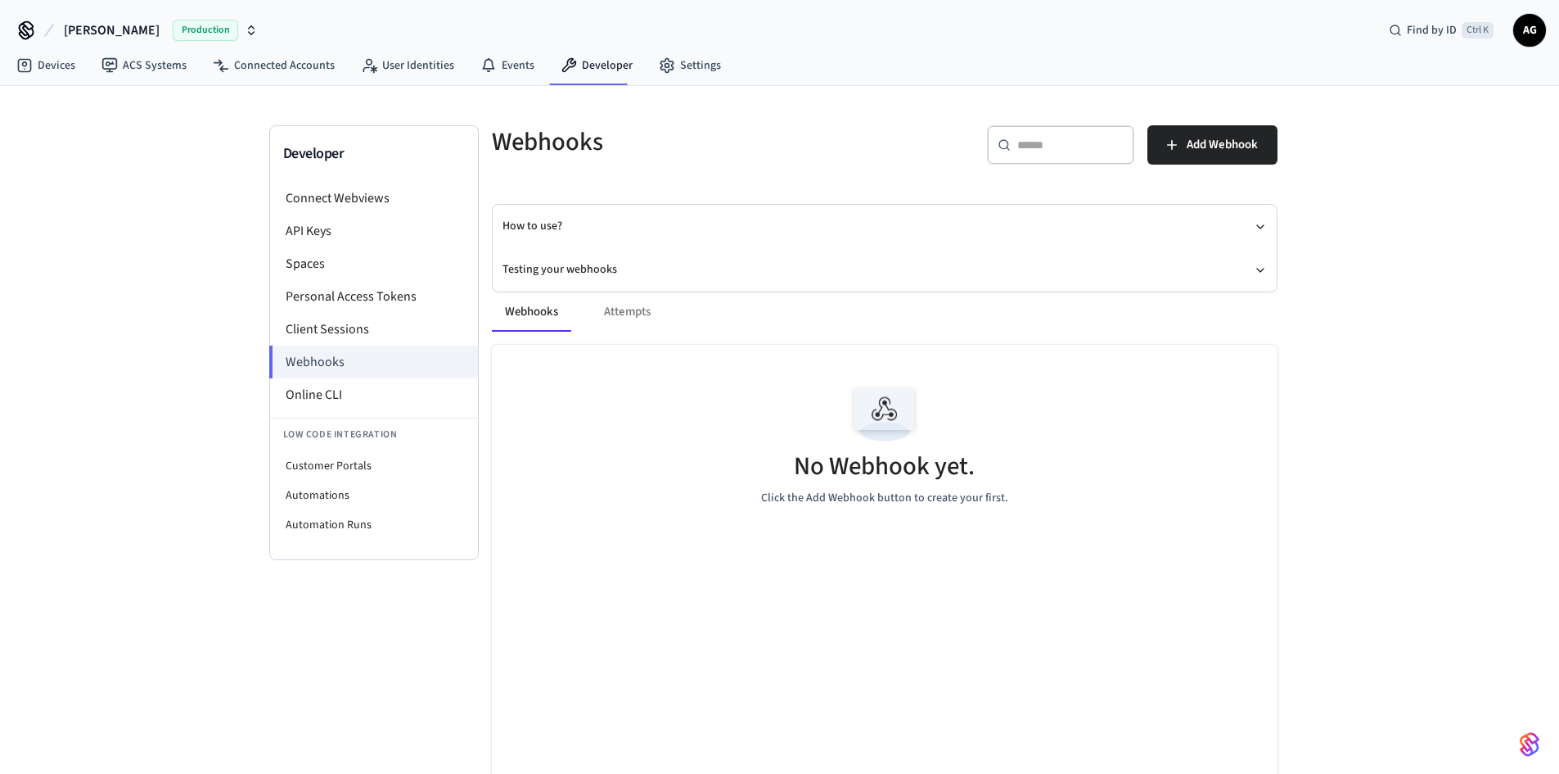
click at [650, 314] on div "Webhooks Attempts" at bounding box center [885, 311] width 786 height 39
click at [633, 315] on div "Webhooks Attempts" at bounding box center [885, 311] width 786 height 39
click at [1248, 141] on span "Add Webhook" at bounding box center [1222, 144] width 71 height 21
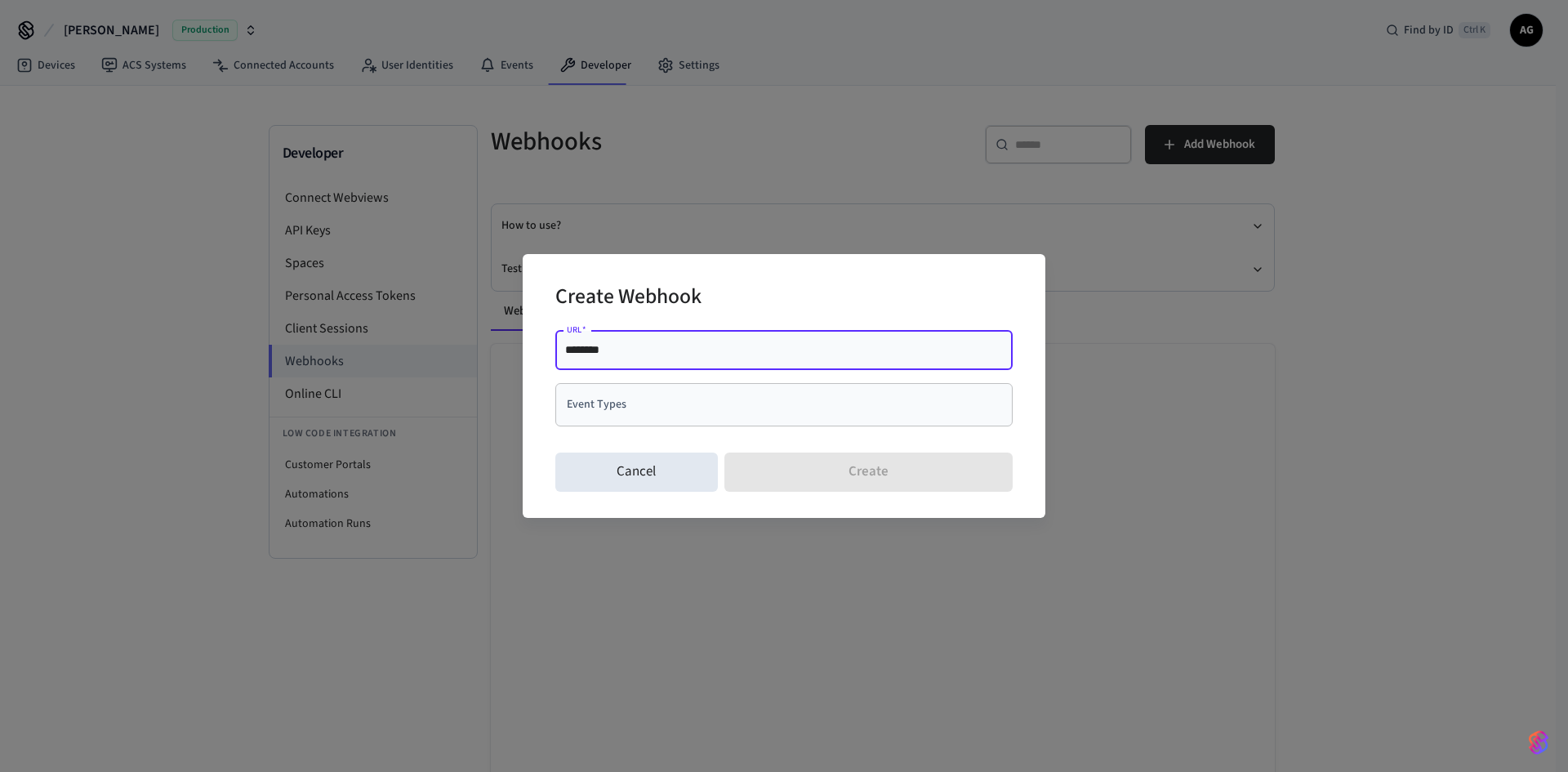
drag, startPoint x: 706, startPoint y: 355, endPoint x: 519, endPoint y: 361, distance: 187.1
click at [519, 361] on div "Create Webhook URL   * ******** URL   * Event Types Event Types Cancel Create" at bounding box center [784, 386] width 1568 height 772
click at [574, 342] on input "********" at bounding box center [783, 349] width 438 height 16
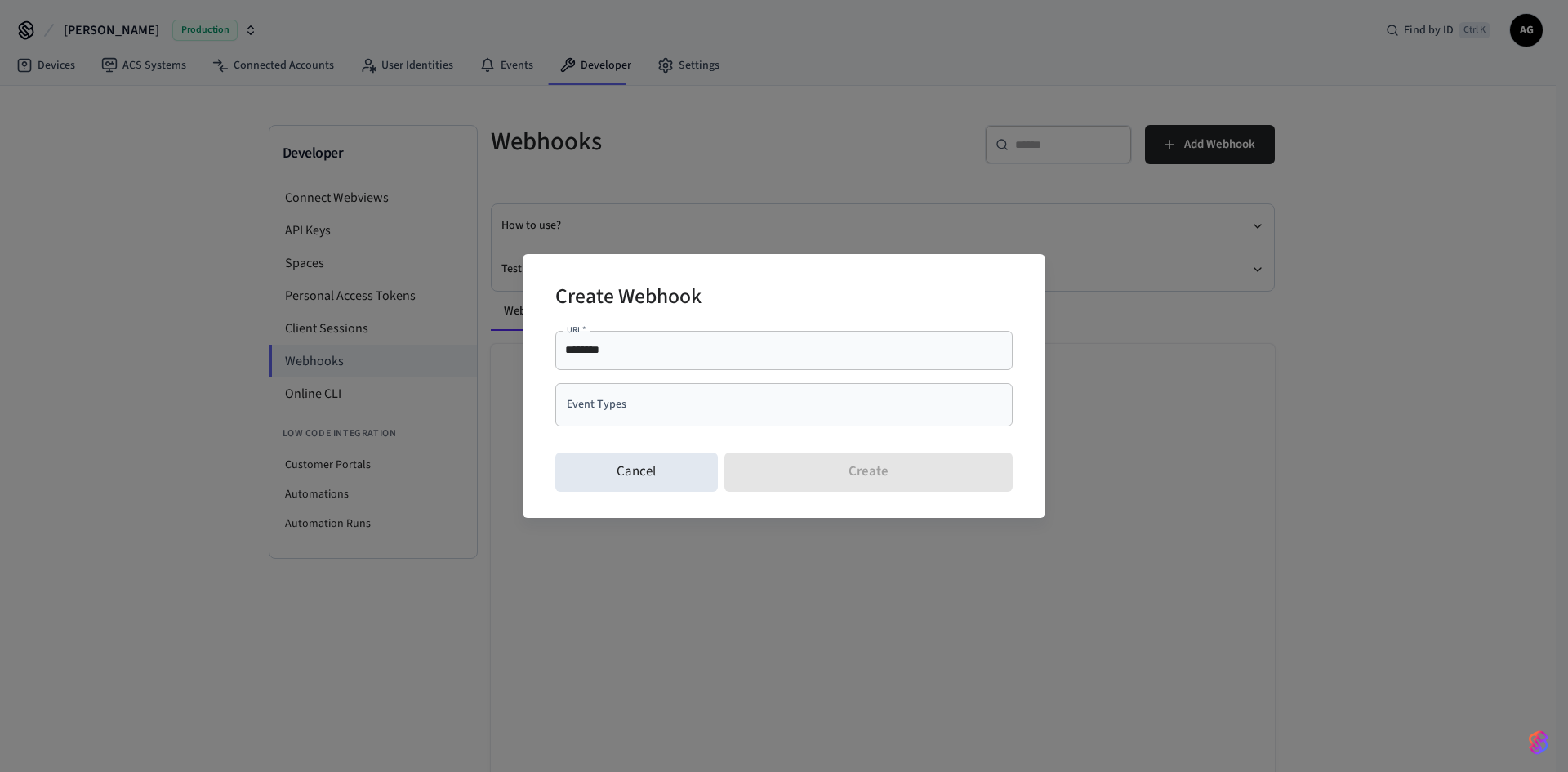
click at [458, 354] on div "Create Webhook URL   * ******** URL   * Event Types Event Types Cancel Create" at bounding box center [784, 386] width 1568 height 772
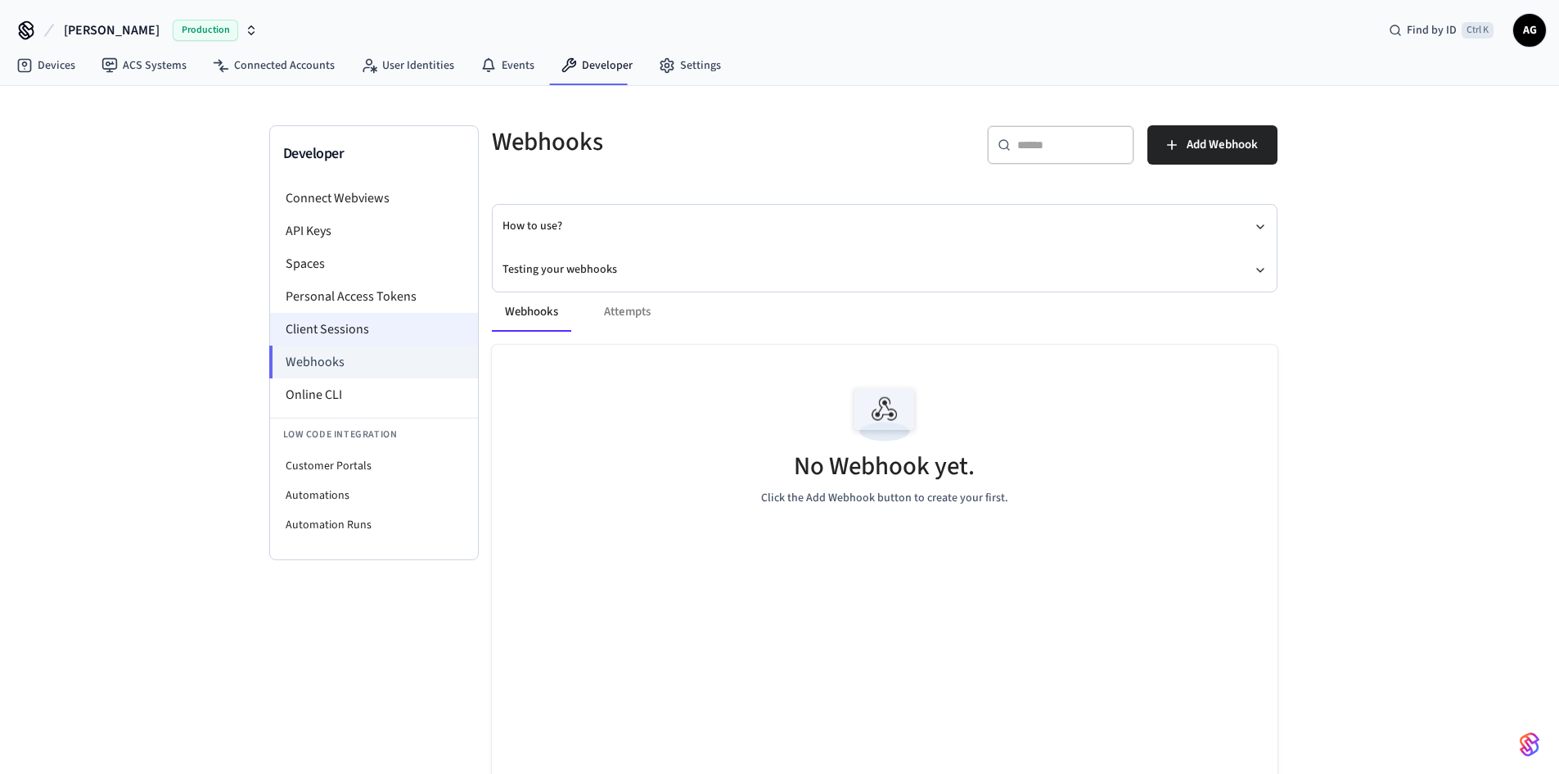
click at [337, 320] on li "Client Sessions" at bounding box center [374, 329] width 208 height 33
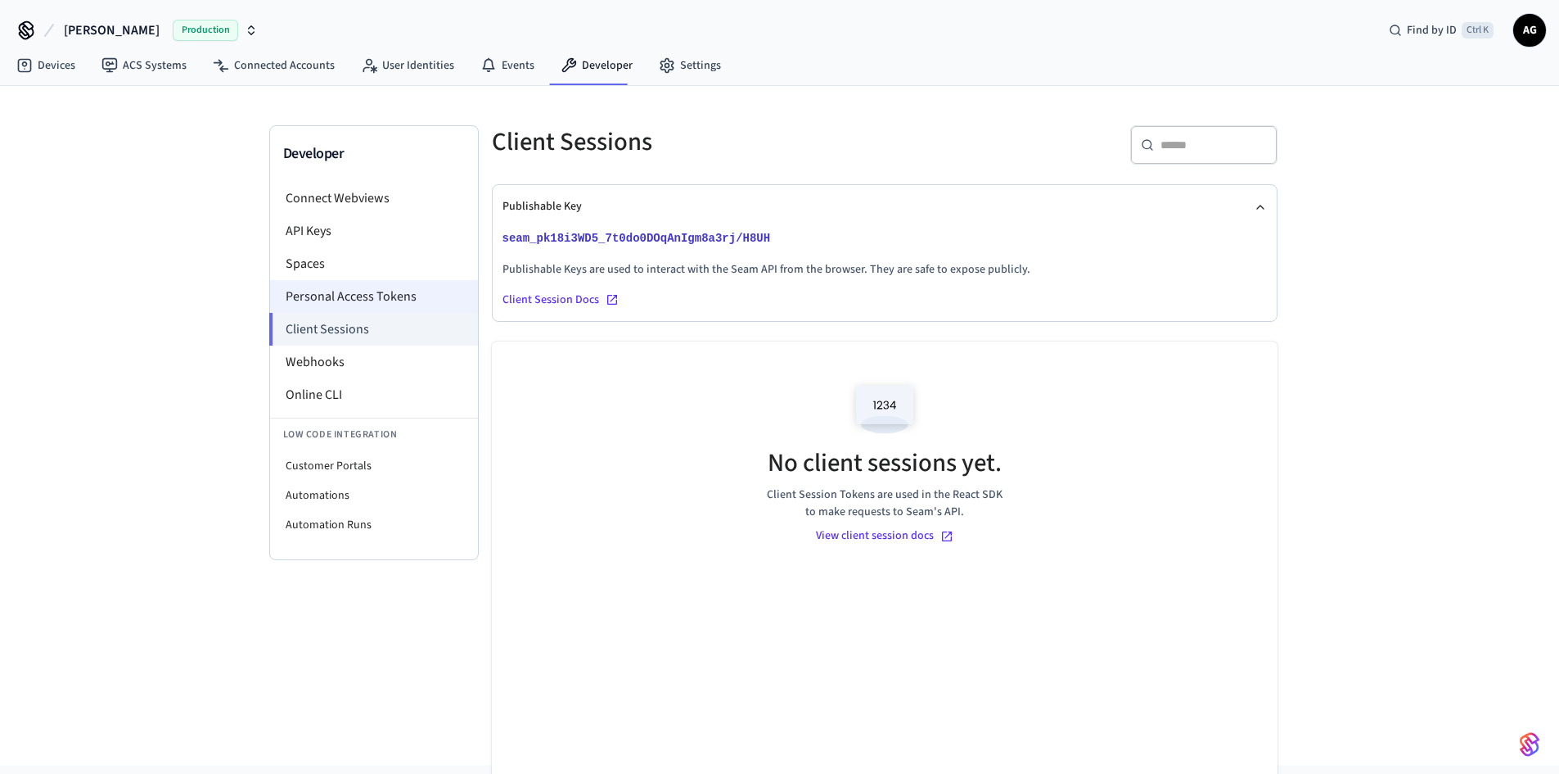
click at [334, 298] on li "Personal Access Tokens" at bounding box center [374, 296] width 208 height 33
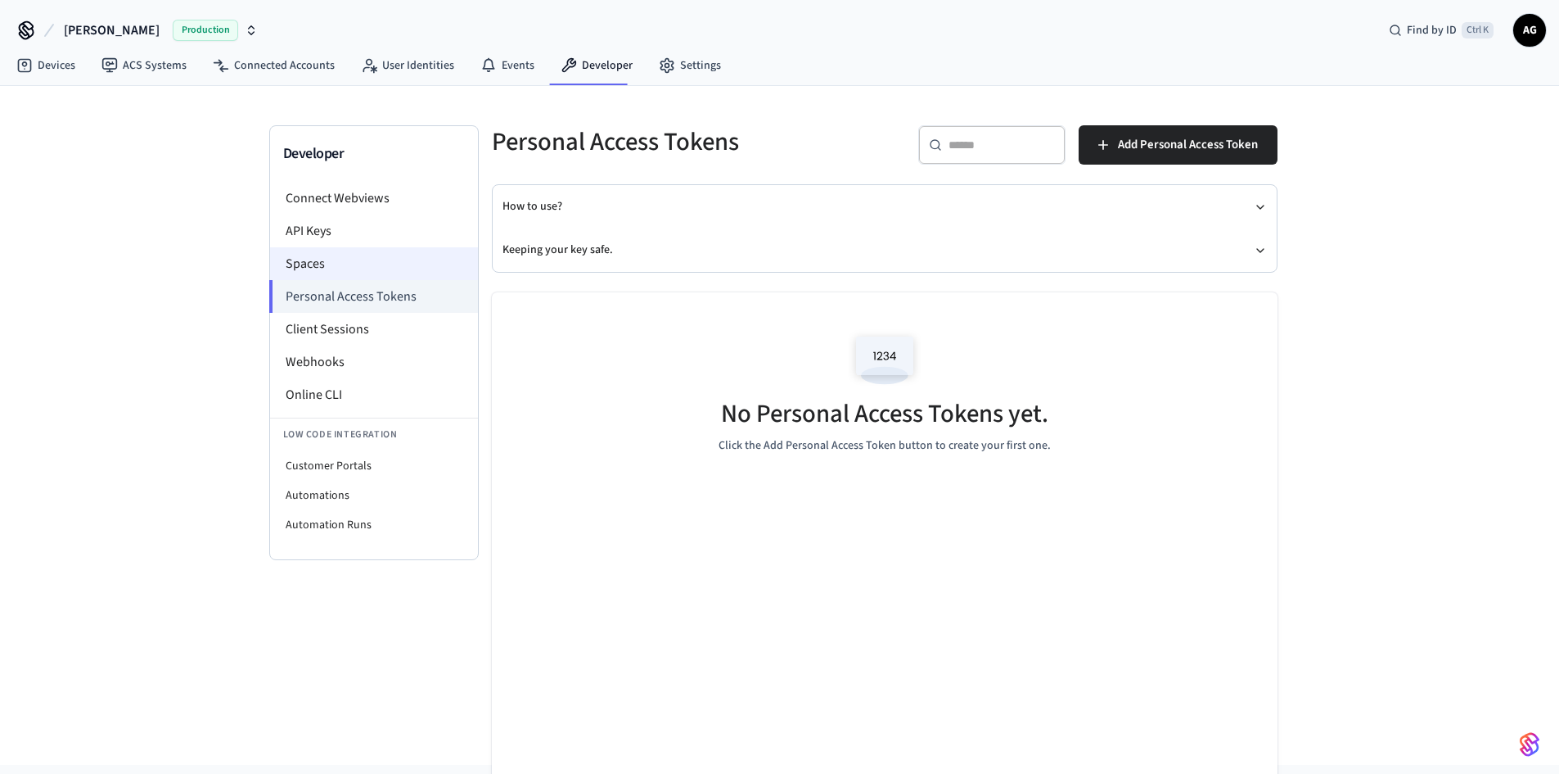
click at [332, 263] on li "Spaces" at bounding box center [374, 263] width 208 height 33
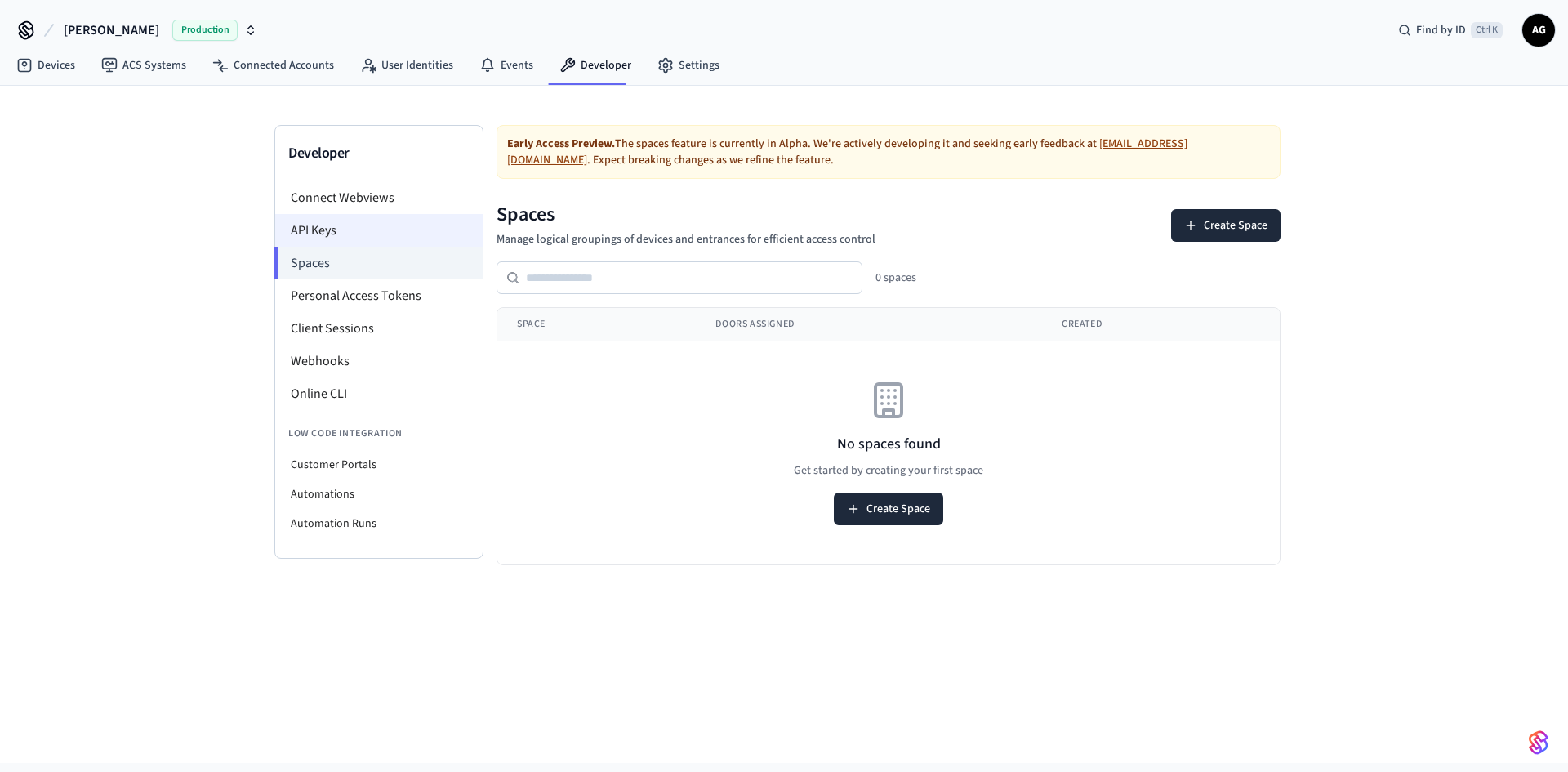
click at [331, 232] on li "API Keys" at bounding box center [379, 229] width 207 height 33
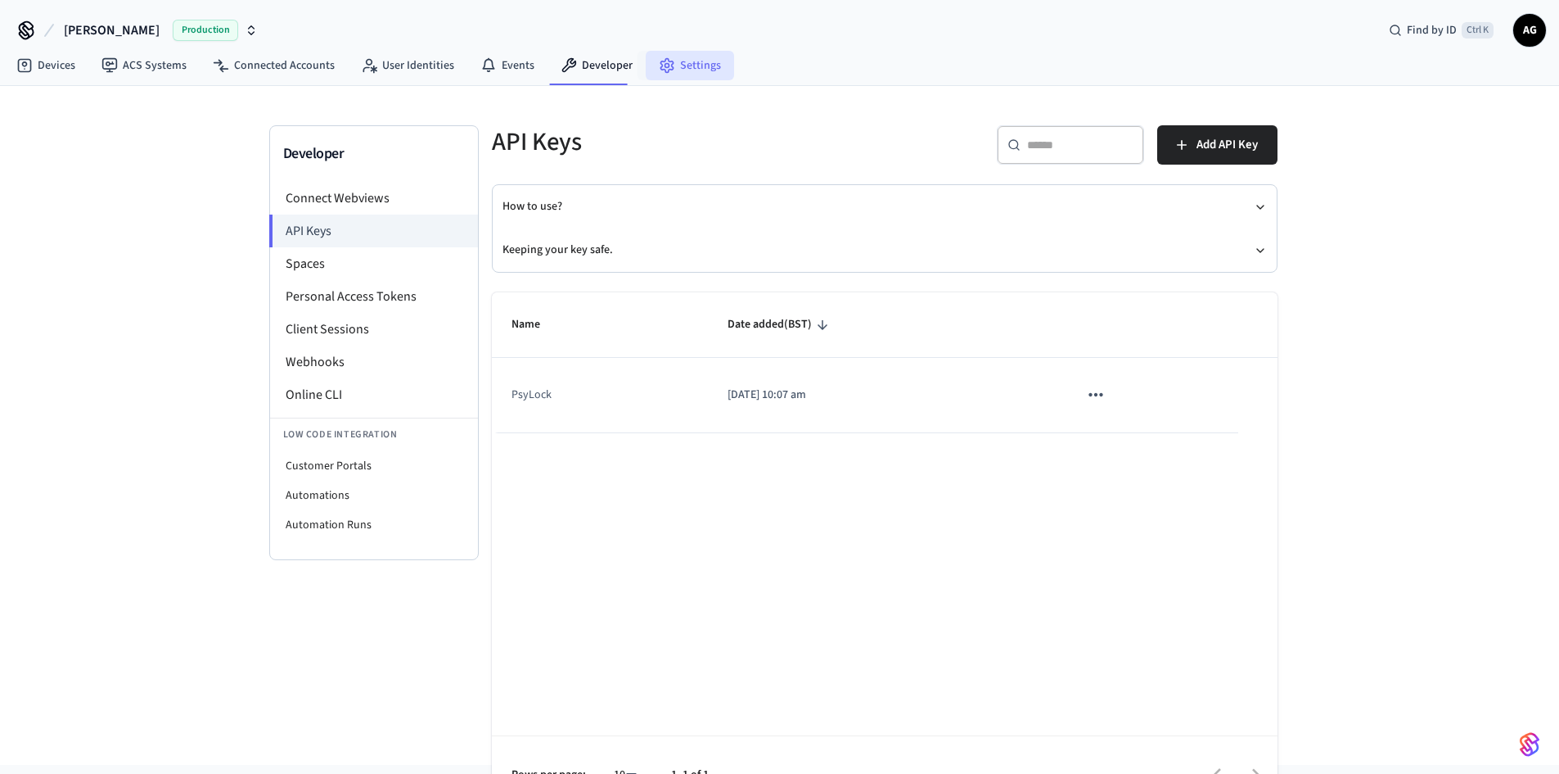
click at [679, 70] on link "Settings" at bounding box center [690, 65] width 88 height 29
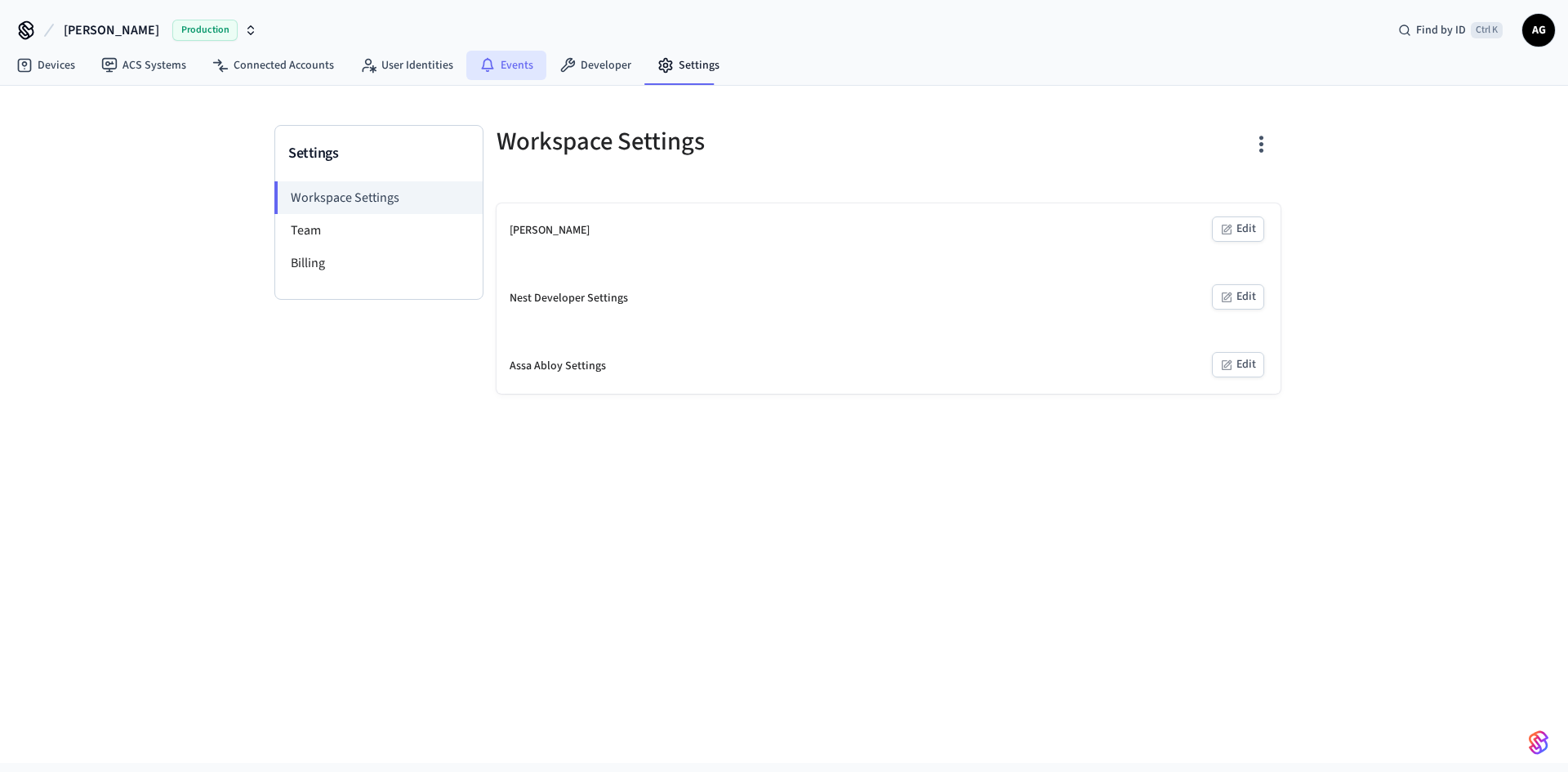
click at [523, 70] on link "Events" at bounding box center [506, 65] width 80 height 29
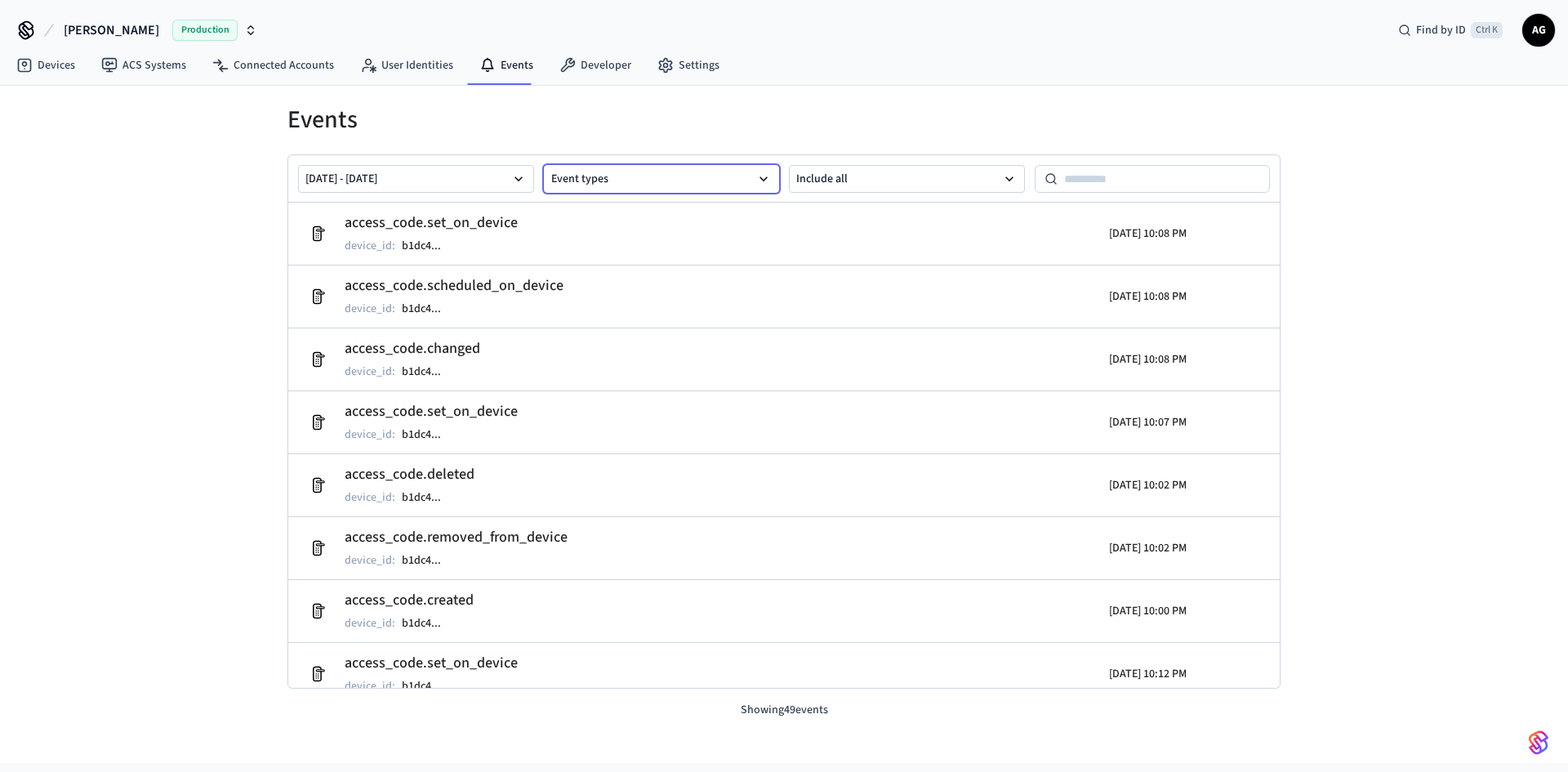
click at [635, 182] on button "Event types" at bounding box center [661, 179] width 236 height 28
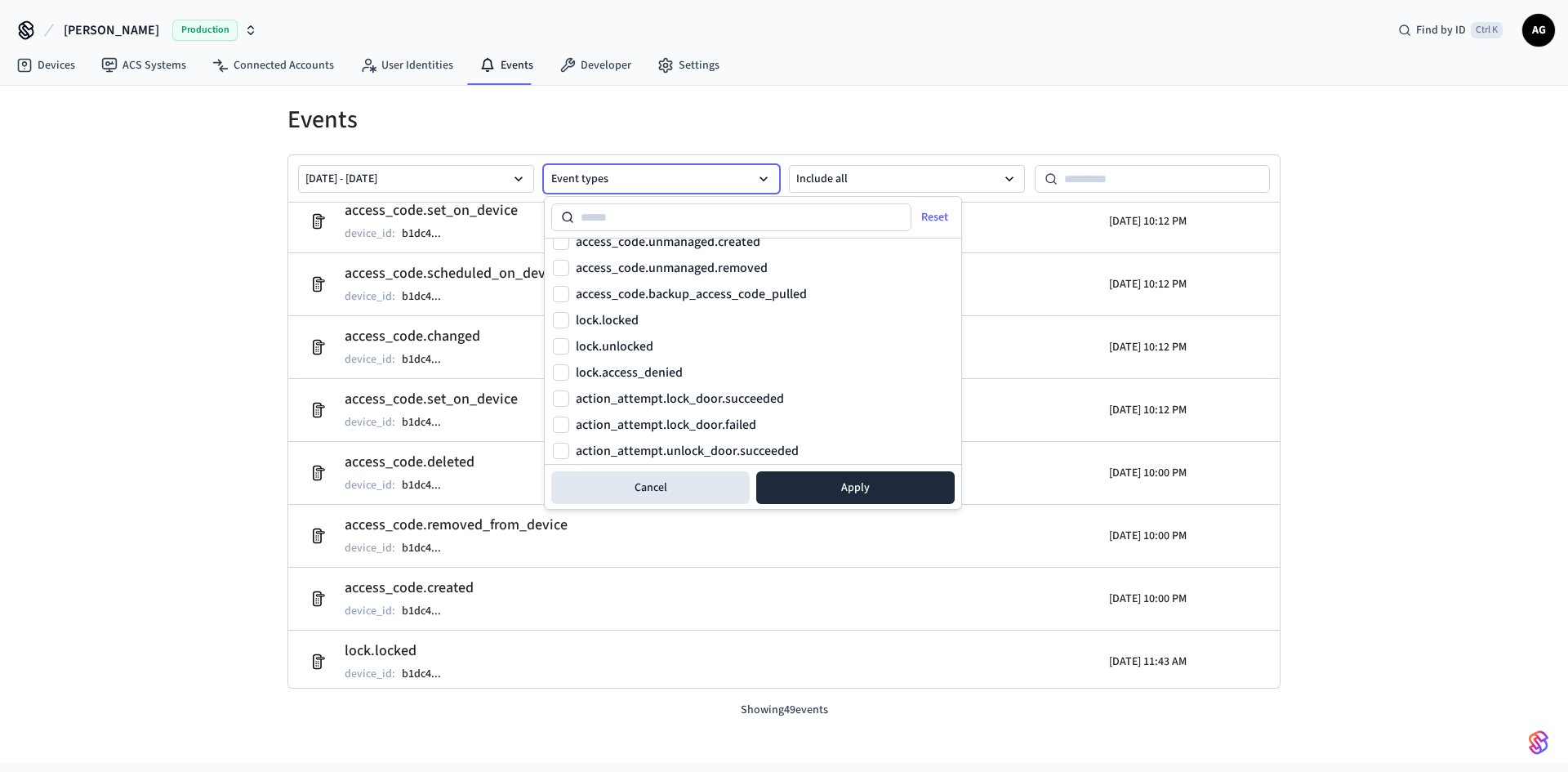
scroll to position [569, 0]
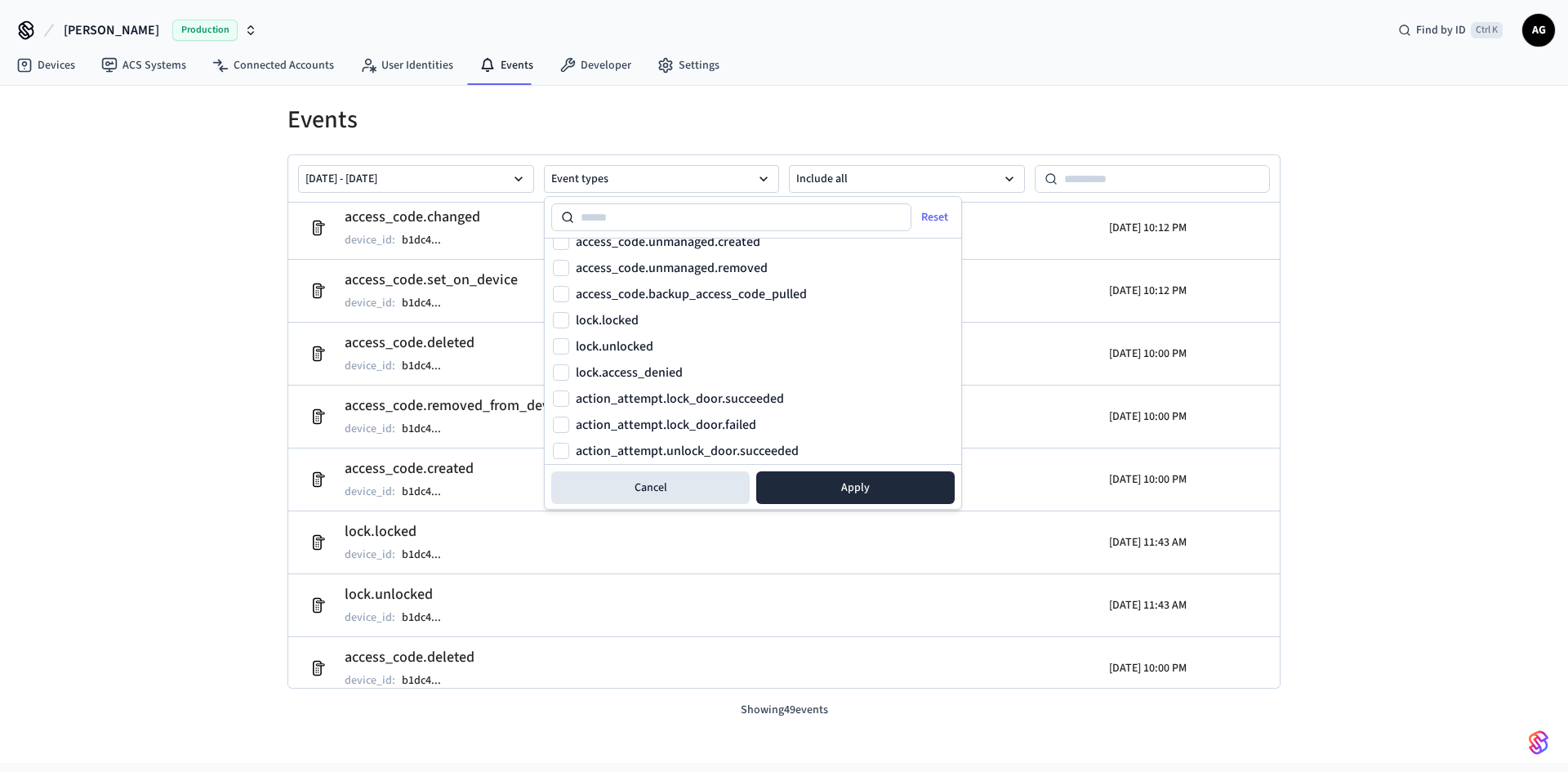
click at [192, 189] on div "Events Aug 21 2025 - Aug 28 2025 Event types Include all access_code.deleted de…" at bounding box center [784, 424] width 1568 height 677
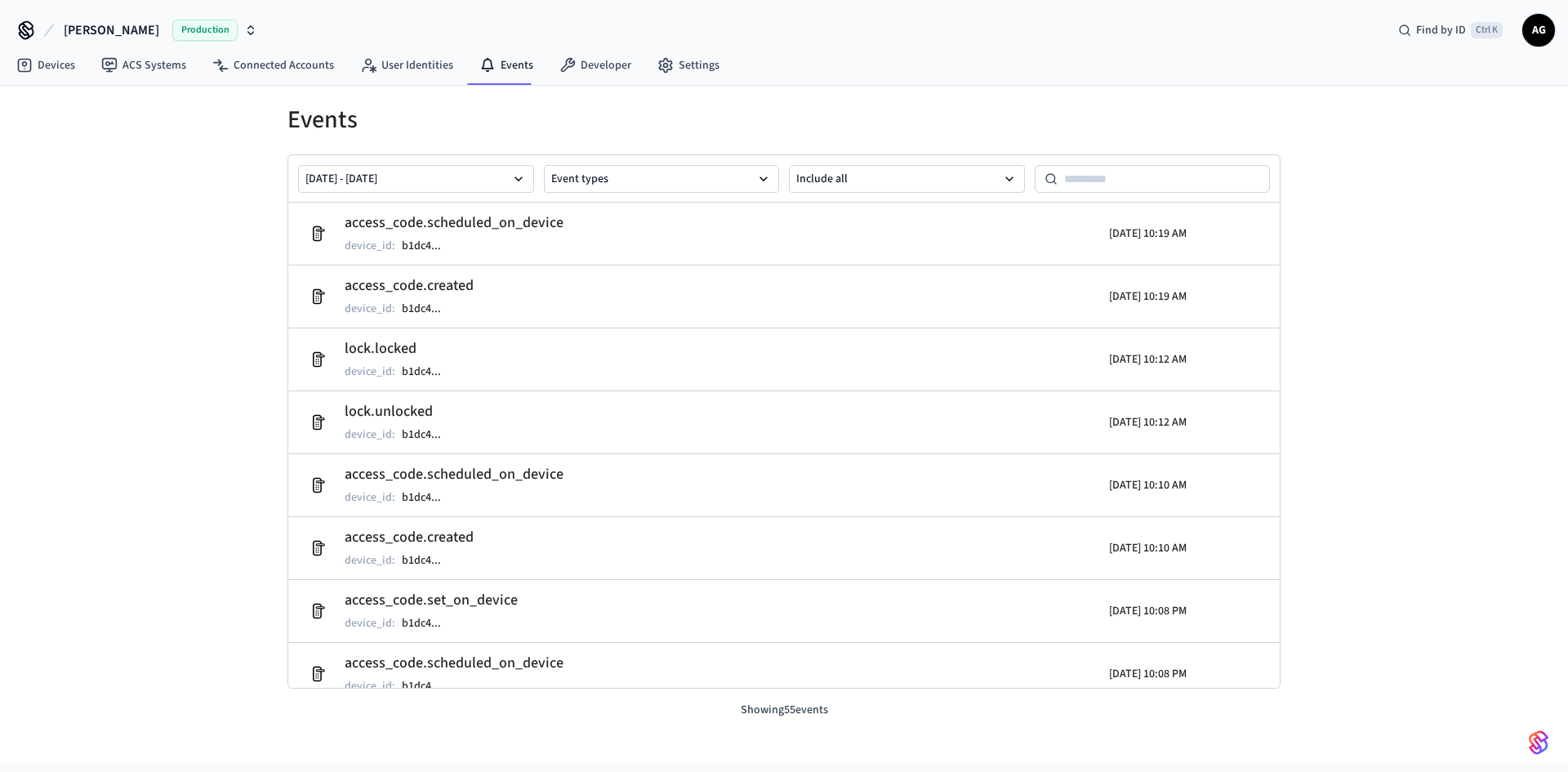
click at [42, 43] on div "alex Production" at bounding box center [138, 30] width 249 height 34
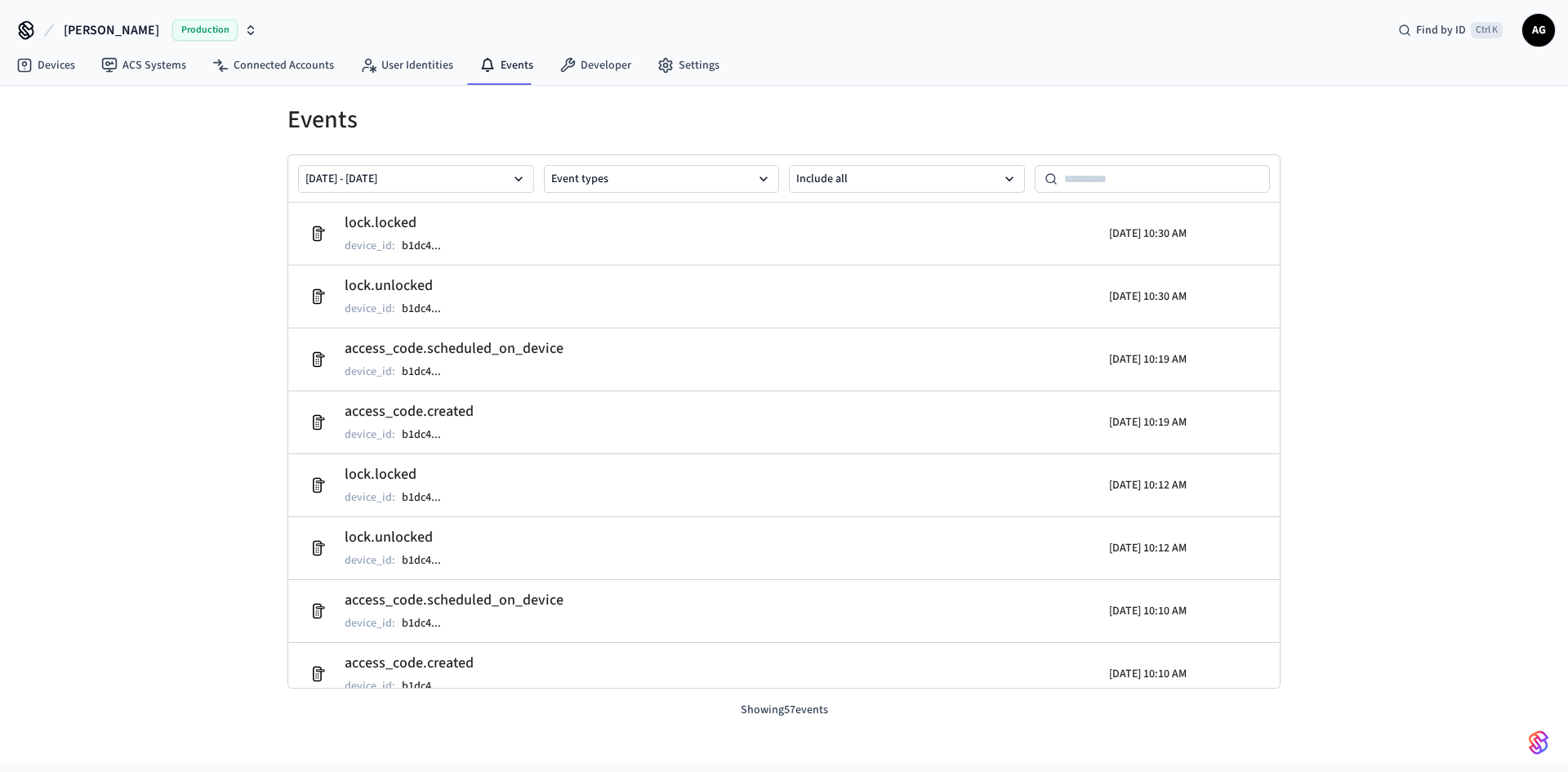
click at [35, 340] on div "Events Aug 21 2025 - Aug 28 2025 Event types Include all lock.locked device_id …" at bounding box center [784, 424] width 1568 height 677
click at [75, 655] on div "Events Aug 21 2025 - Aug 28 2025 Event types Include all lock.unlocked device_i…" at bounding box center [784, 424] width 1568 height 677
click at [51, 362] on div "Events Aug 21 2025 - Aug 28 2025 Event types Include all lock.unlocked device_i…" at bounding box center [784, 424] width 1568 height 677
click at [1382, 343] on div "Events Aug 21 2025 - Aug 28 2025 Event types Include all lock.locked device_id …" at bounding box center [784, 424] width 1568 height 677
click at [191, 312] on div "Events [DATE] - [DATE] Event types Include all lock.locked device_id : b1dc4 ..…" at bounding box center [784, 424] width 1568 height 677
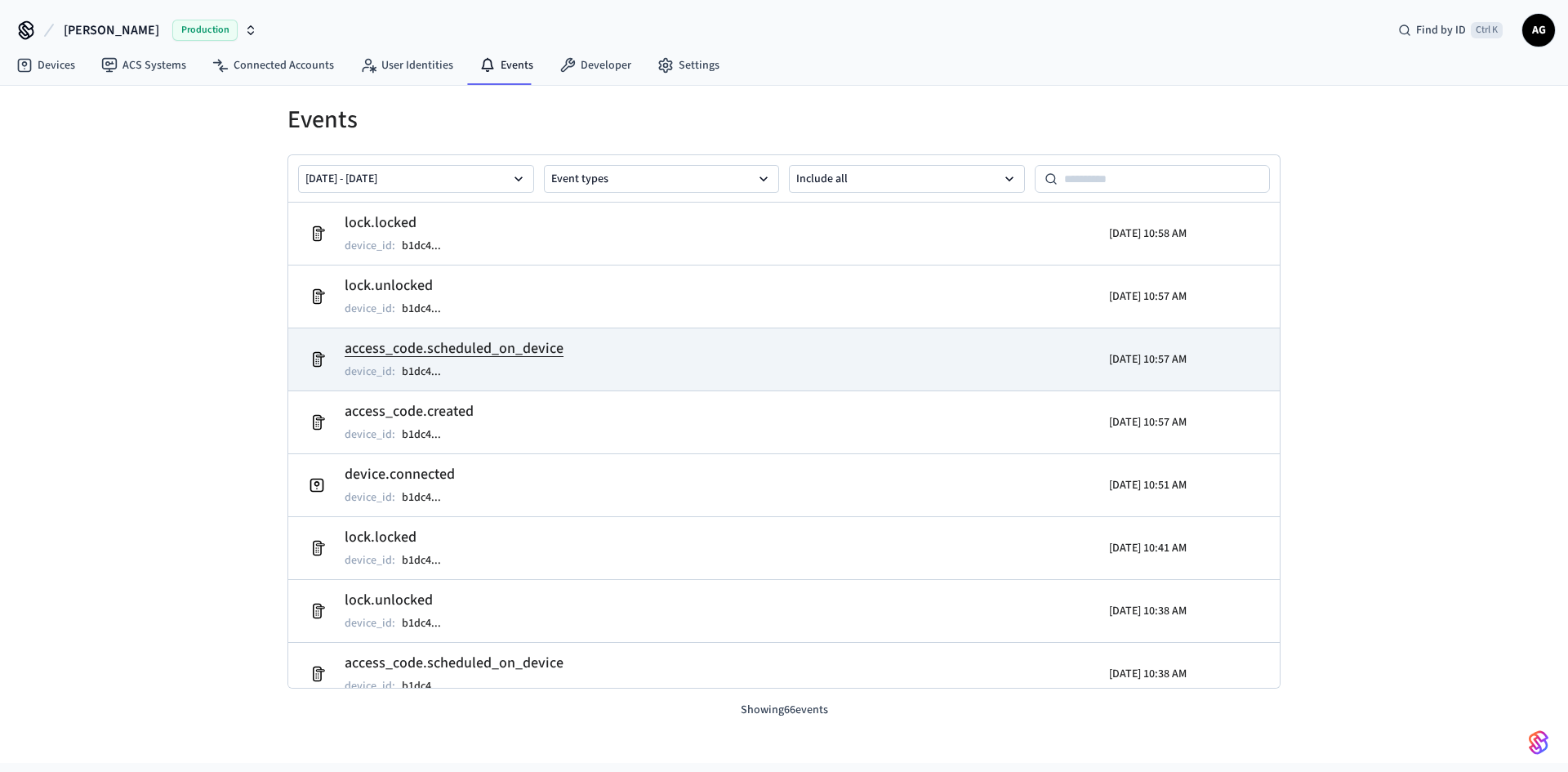
click at [512, 329] on tr "access_code.scheduled_on_device device_id : b1dc4 ... [DATE] 10:57 AM" at bounding box center [784, 358] width 991 height 63
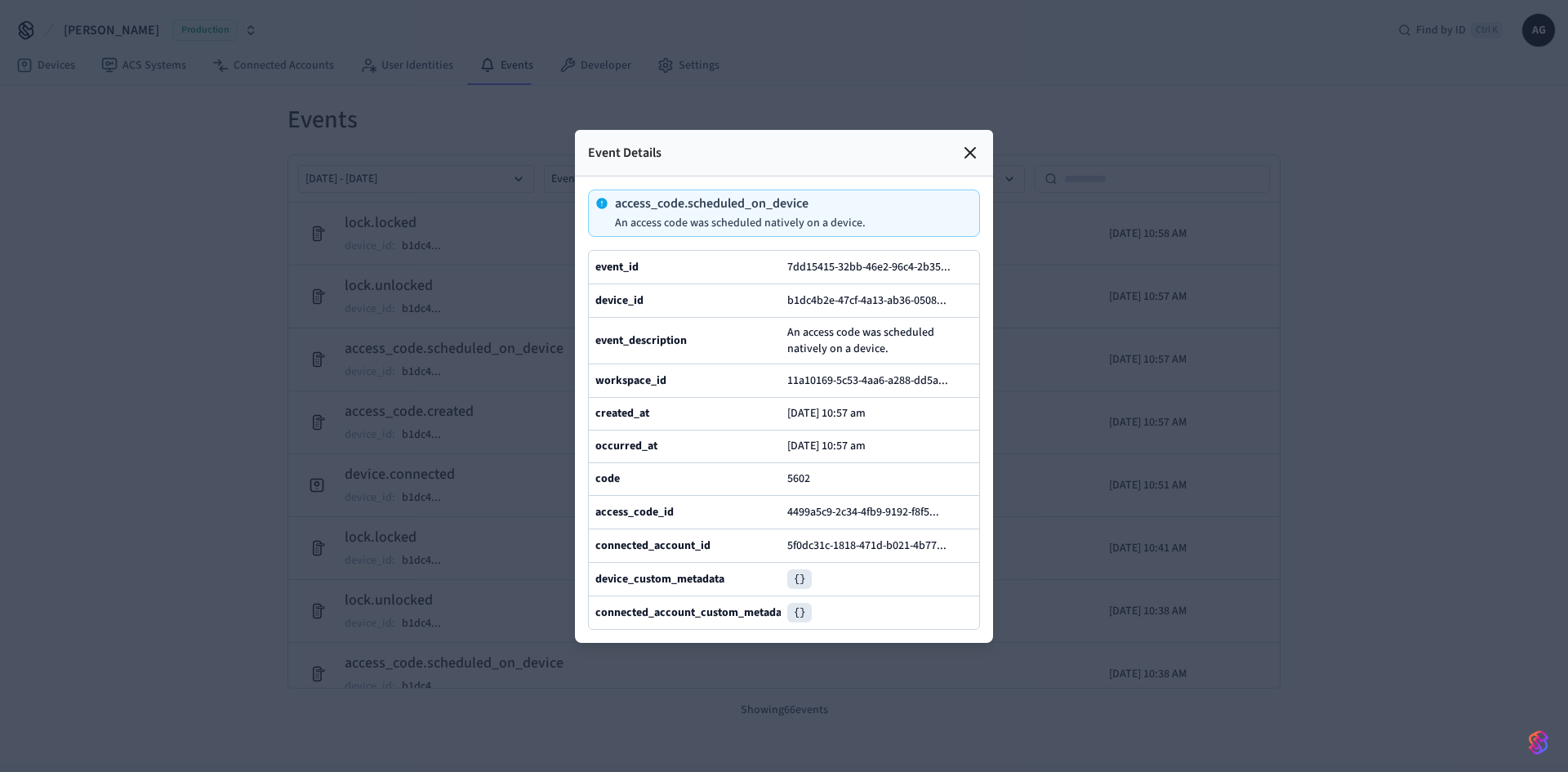
click at [213, 282] on div at bounding box center [784, 386] width 1568 height 772
click at [409, 268] on div at bounding box center [784, 386] width 1568 height 772
click at [961, 143] on icon at bounding box center [971, 153] width 20 height 20
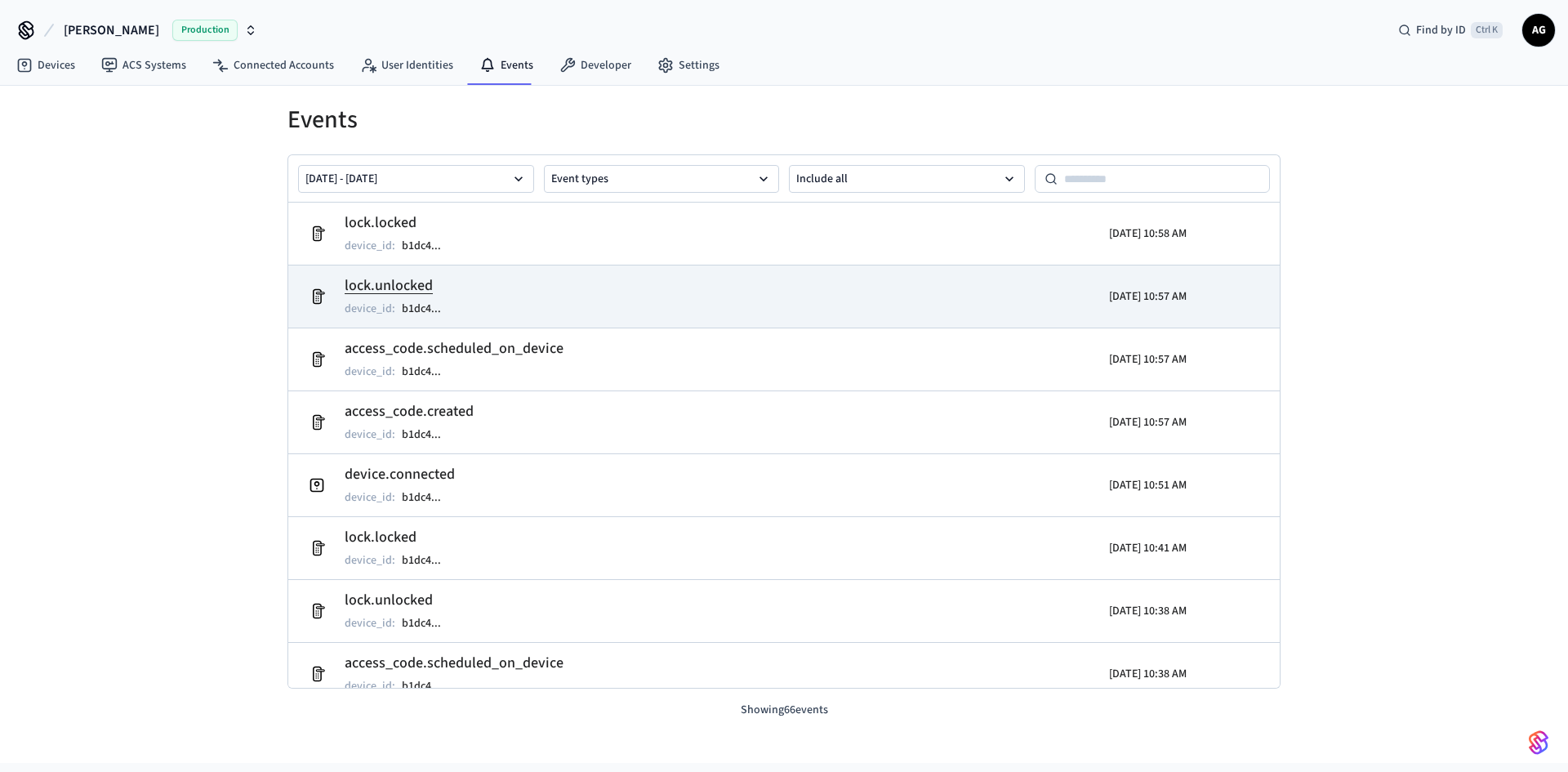
click at [574, 292] on td "lock.unlocked device_id : b1dc4 ..." at bounding box center [622, 296] width 643 height 46
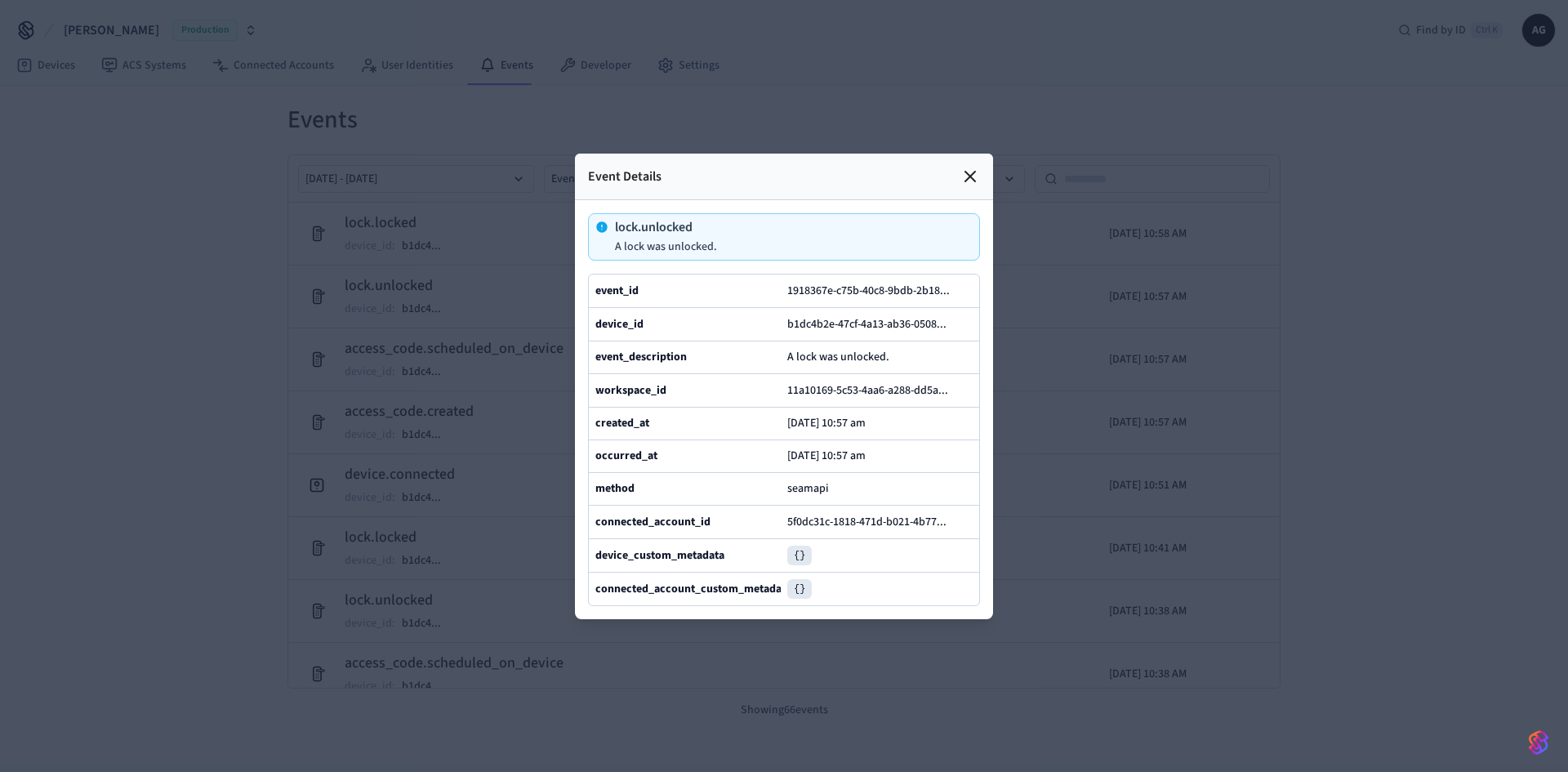
click at [394, 322] on div at bounding box center [784, 386] width 1568 height 772
click at [119, 209] on div at bounding box center [784, 386] width 1568 height 772
